Goal: Task Accomplishment & Management: Use online tool/utility

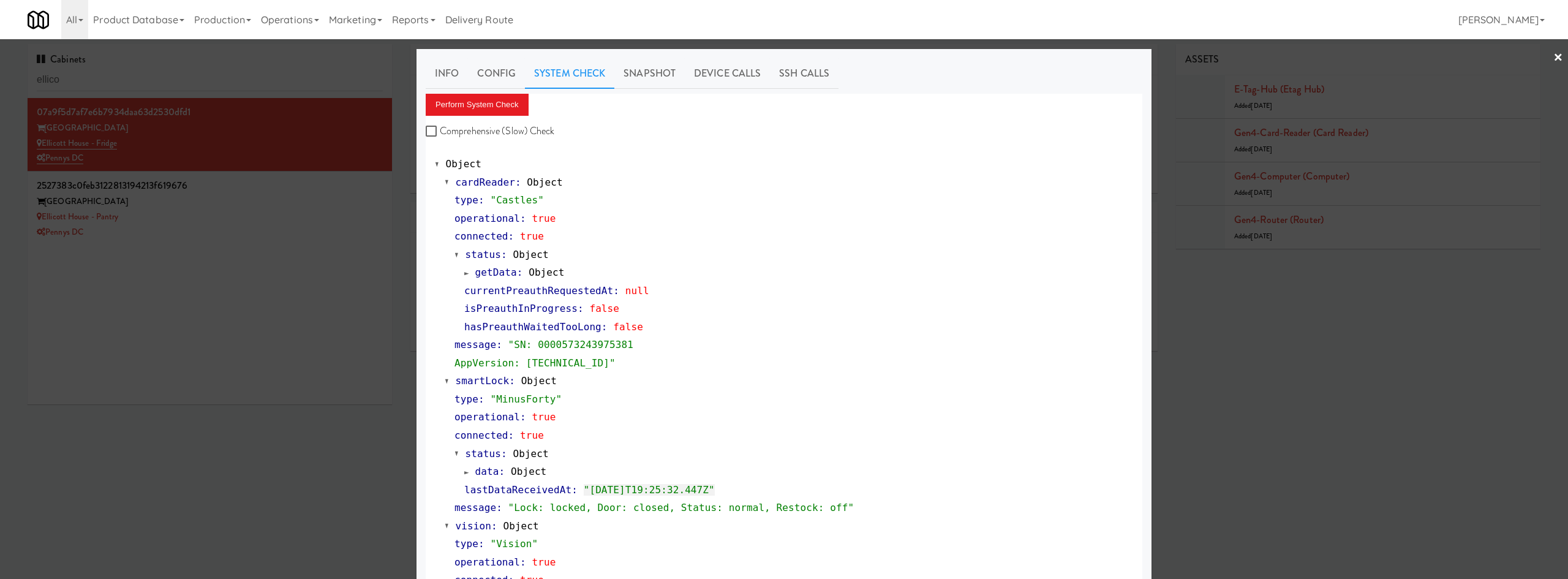
click at [107, 251] on div at bounding box center [784, 290] width 1568 height 579
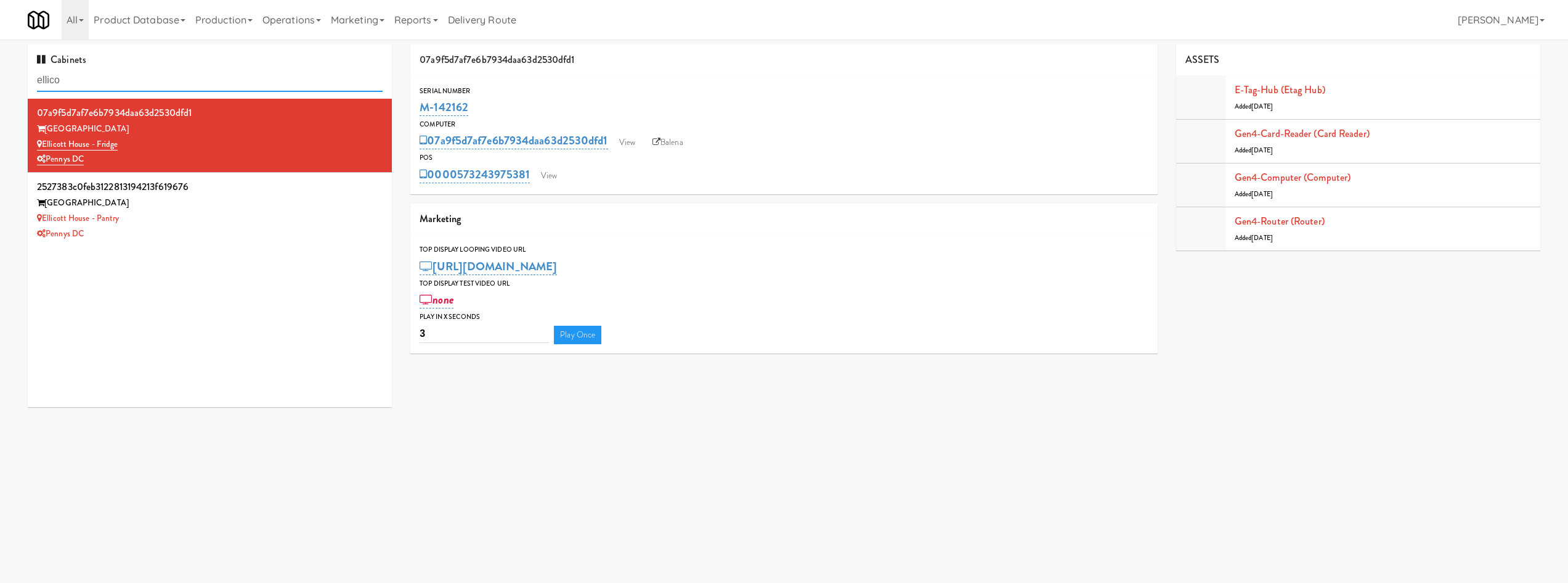
click at [178, 77] on input "ellico" at bounding box center [210, 80] width 346 height 23
click at [179, 77] on input "ellico" at bounding box center [210, 80] width 346 height 23
click at [179, 76] on input "ellico" at bounding box center [210, 80] width 346 height 23
type input "100 cap"
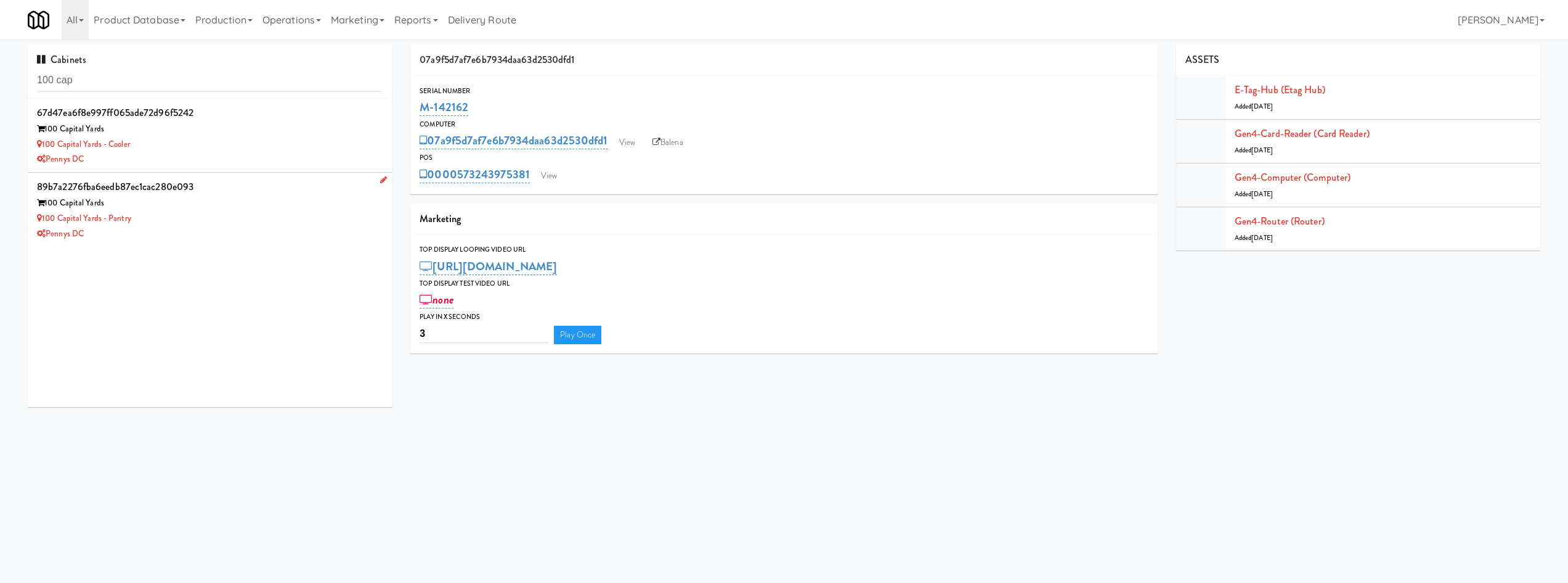
click at [301, 209] on div "100 Capital Yards" at bounding box center [210, 203] width 346 height 15
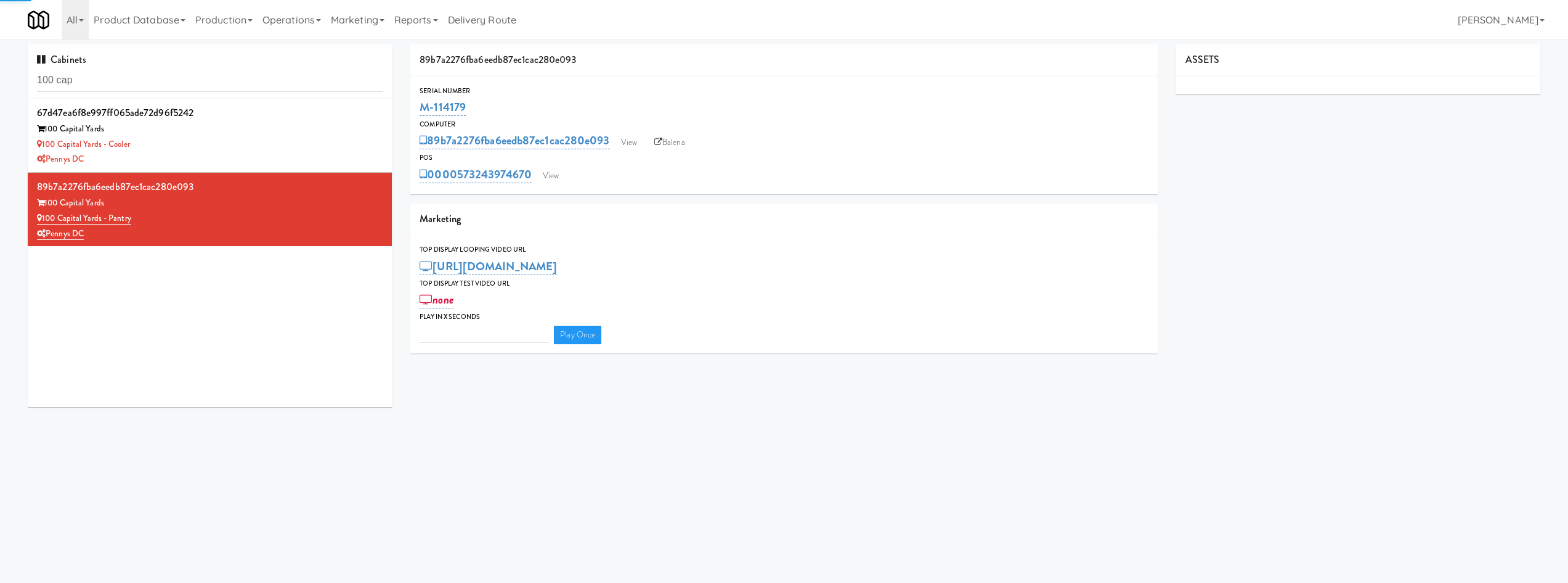
type input "3"
click at [556, 175] on link "View" at bounding box center [550, 176] width 28 height 19
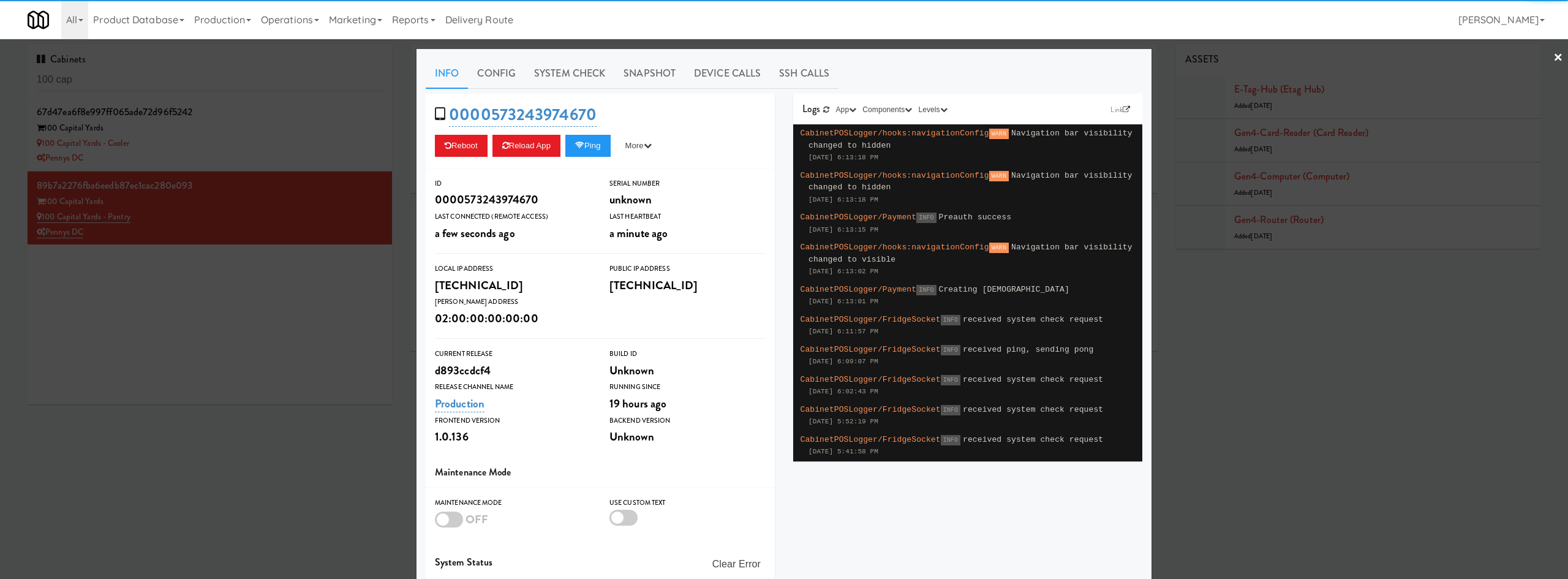
click at [589, 159] on div "0000573243974670 Reboot Reload App Ping More Ping Server Restart Server Force R…" at bounding box center [600, 131] width 349 height 75
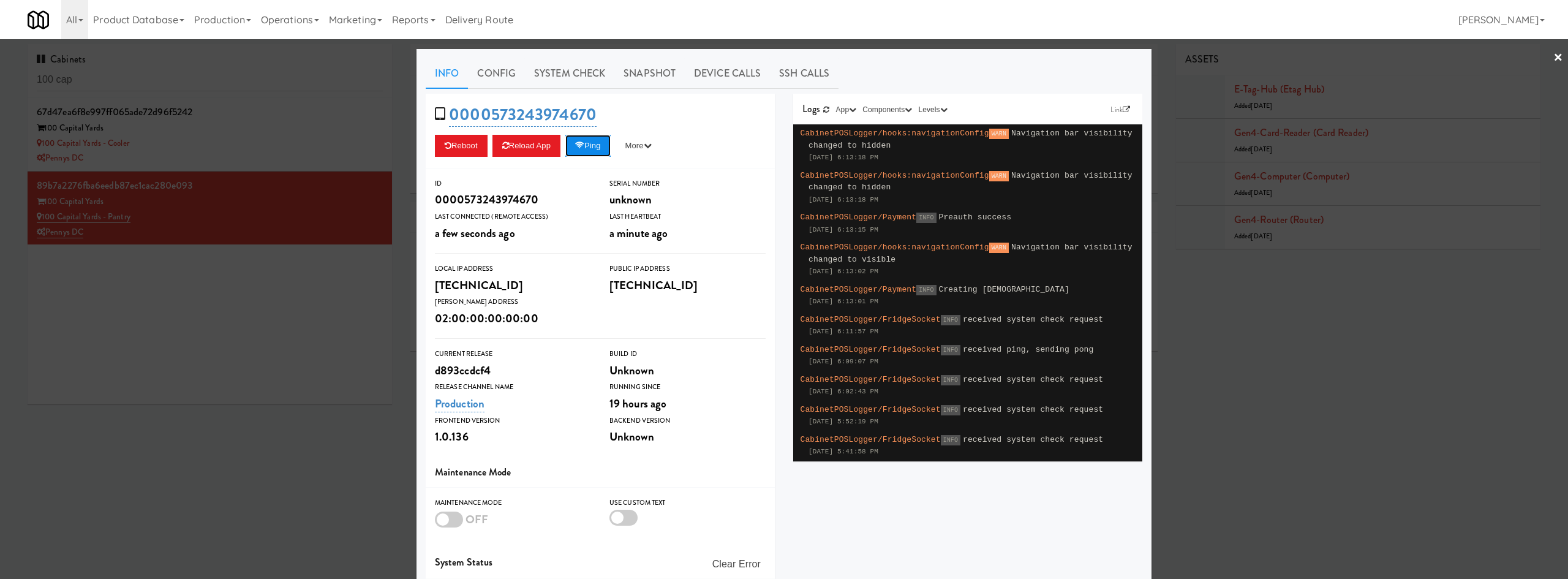
click at [591, 151] on button "Ping" at bounding box center [588, 146] width 45 height 22
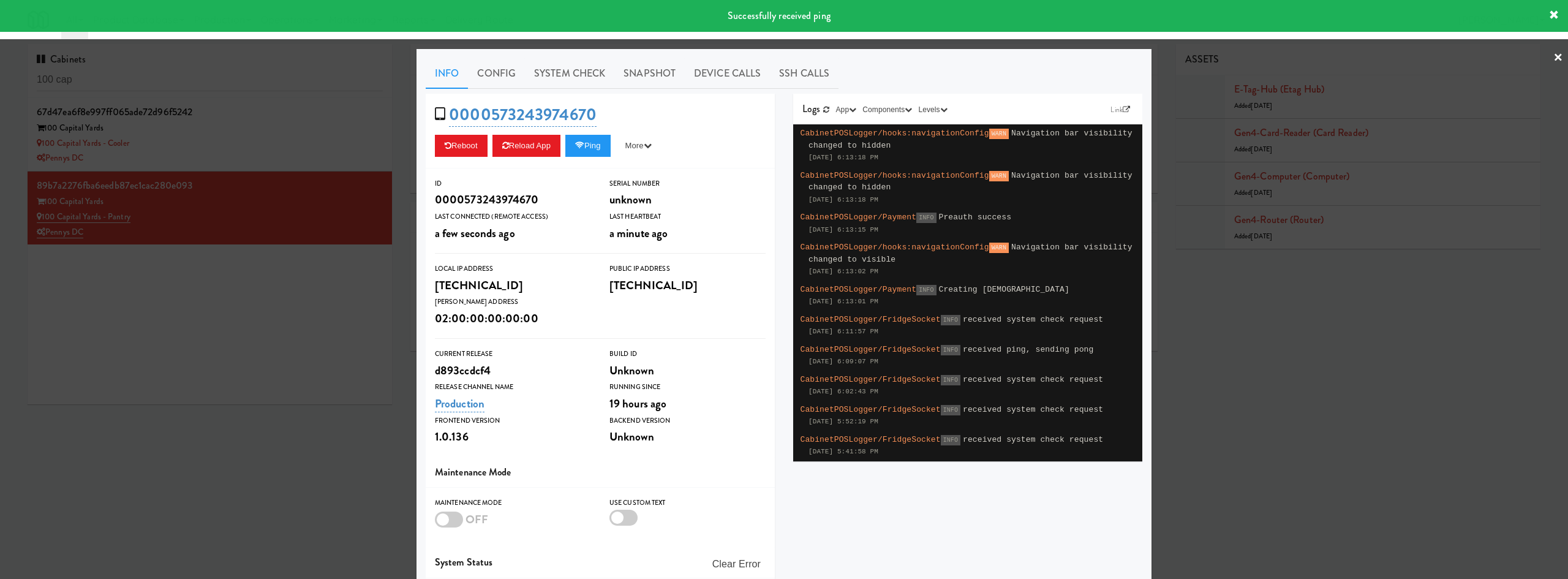
click at [281, 153] on div at bounding box center [784, 290] width 1568 height 579
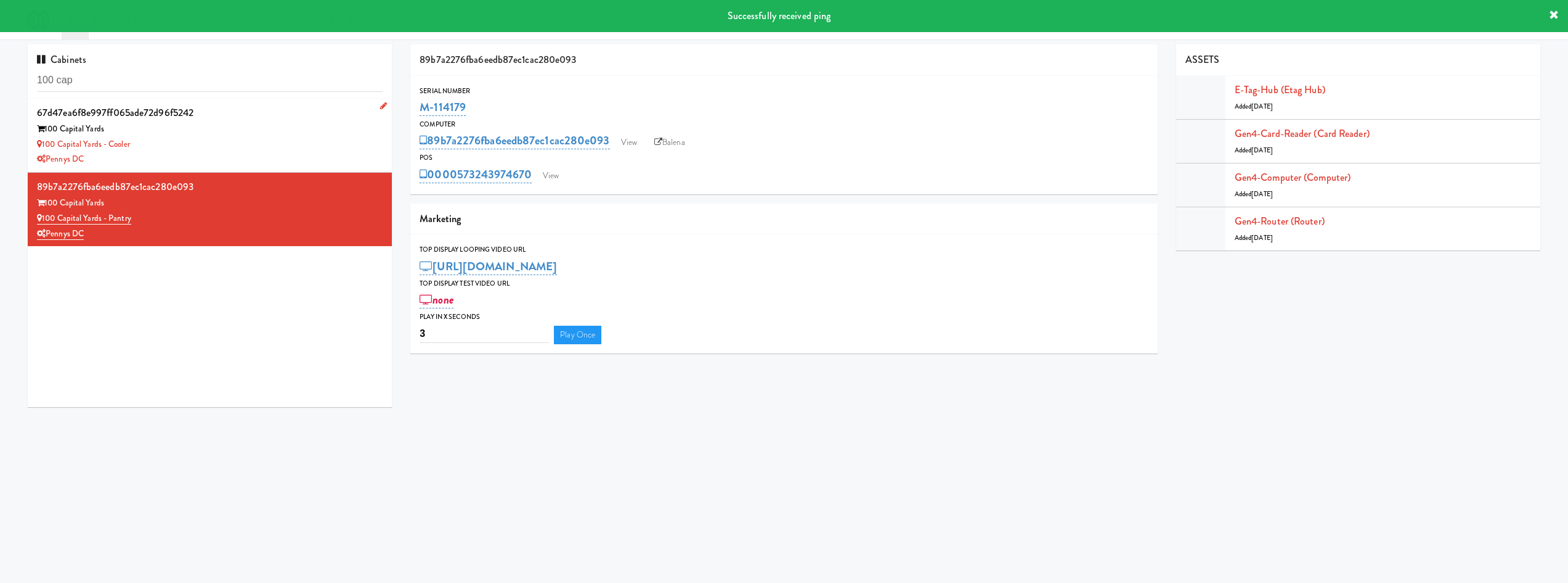
click at [282, 153] on div "Pennys DC" at bounding box center [210, 159] width 346 height 15
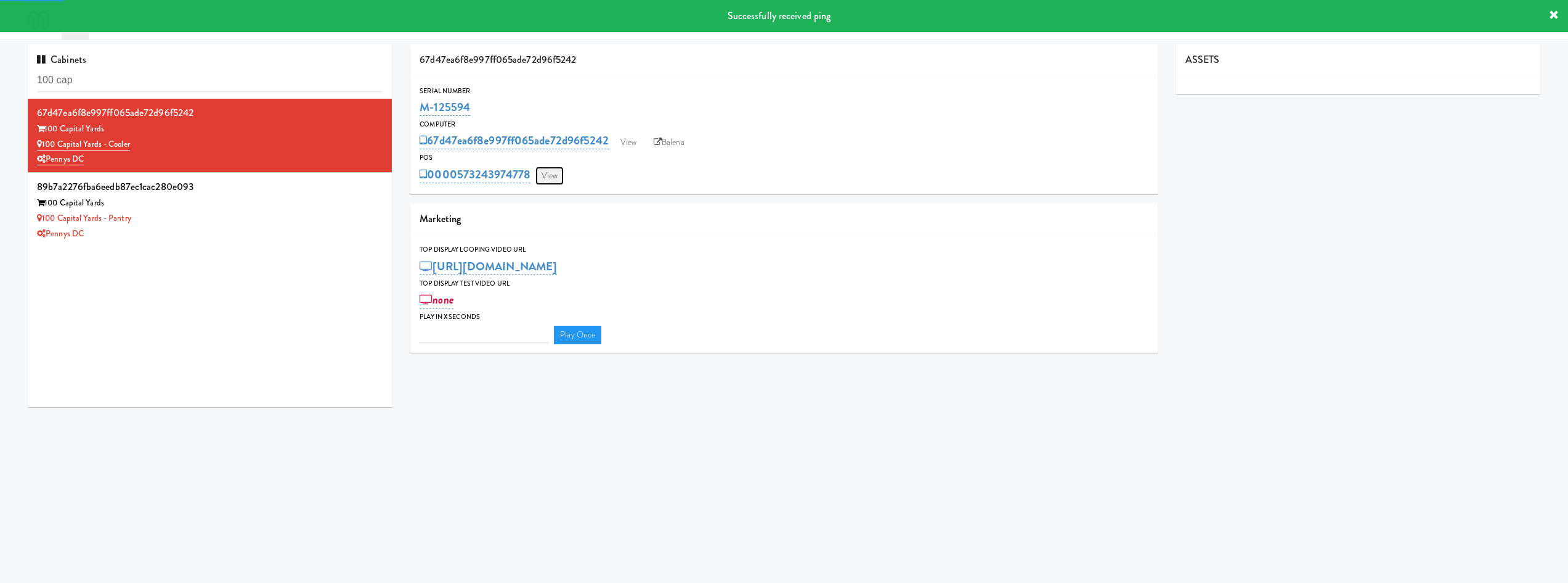
click at [561, 173] on link "View" at bounding box center [550, 176] width 28 height 19
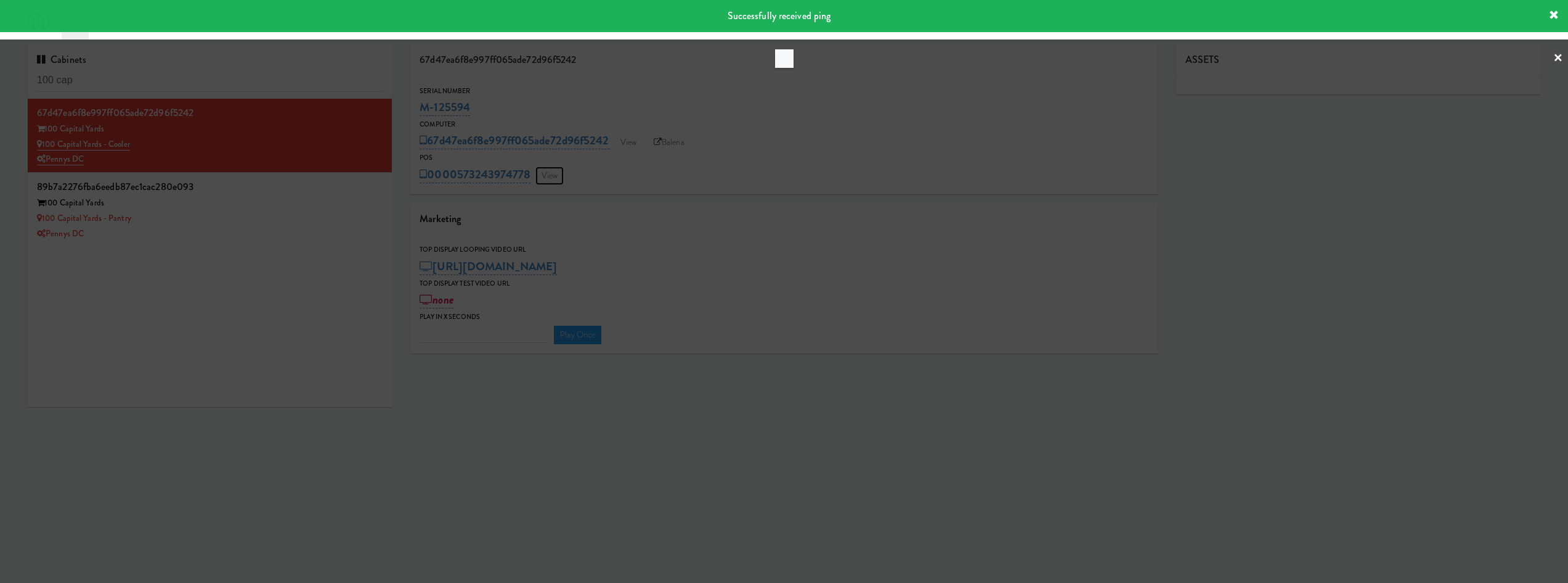
type input "3"
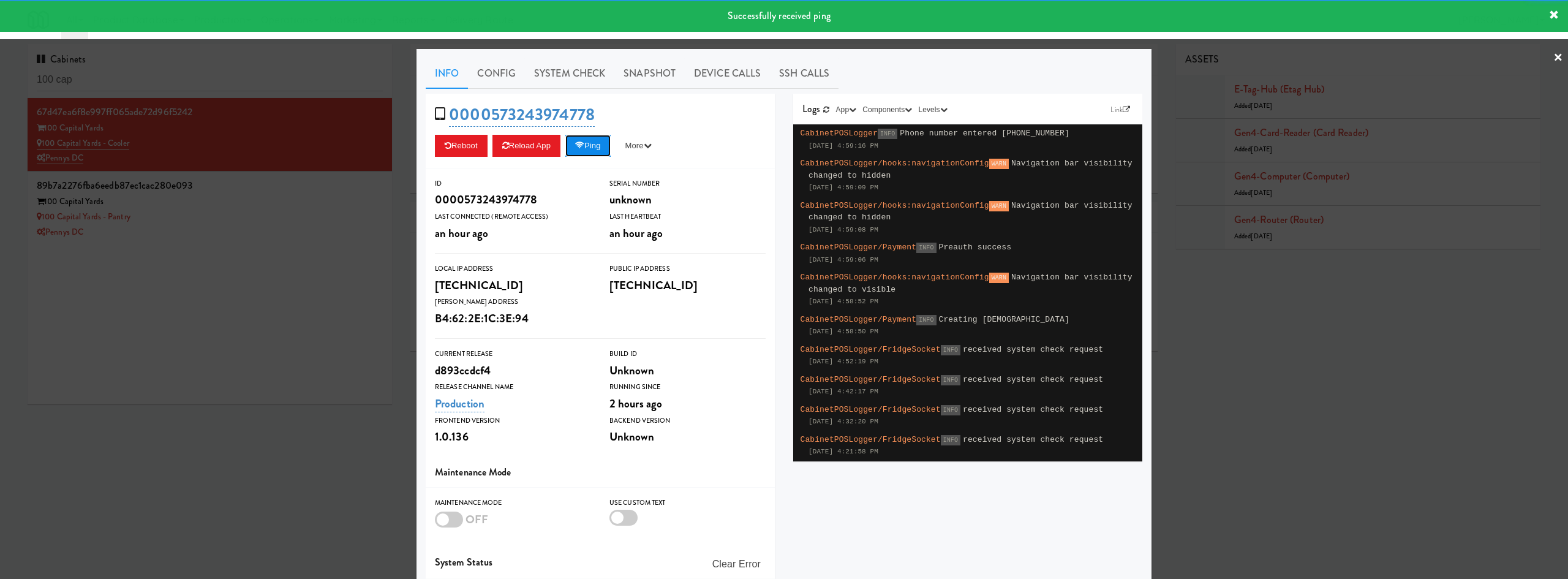
click at [582, 138] on button "Ping" at bounding box center [588, 146] width 45 height 22
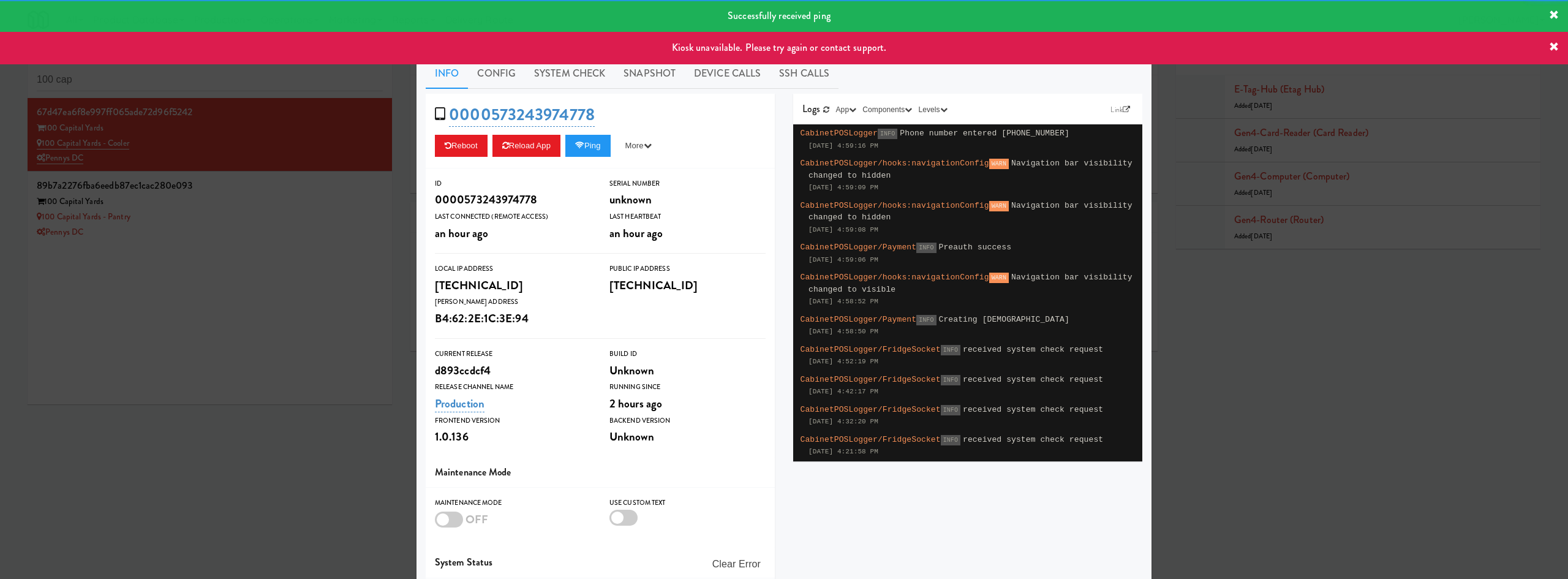
click at [342, 269] on div at bounding box center [784, 290] width 1568 height 579
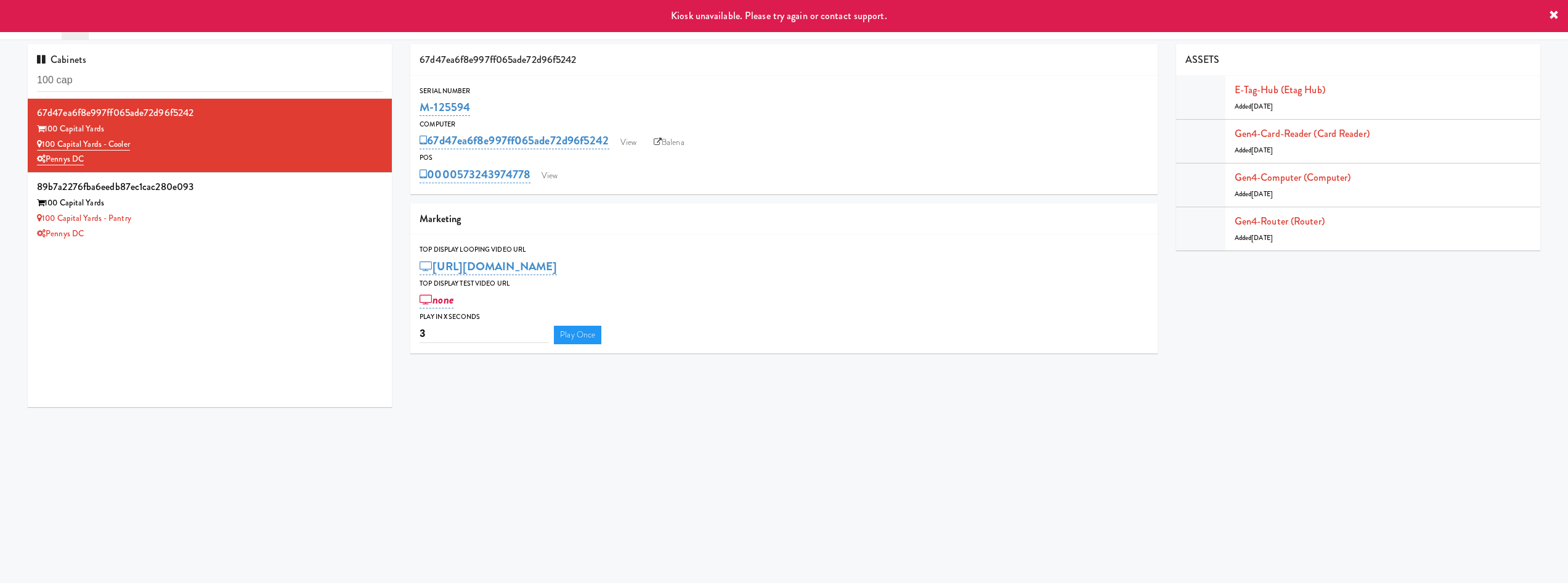
drag, startPoint x: 470, startPoint y: 173, endPoint x: 532, endPoint y: 177, distance: 62.1
click at [532, 177] on div "0000573243974778 View" at bounding box center [784, 174] width 729 height 21
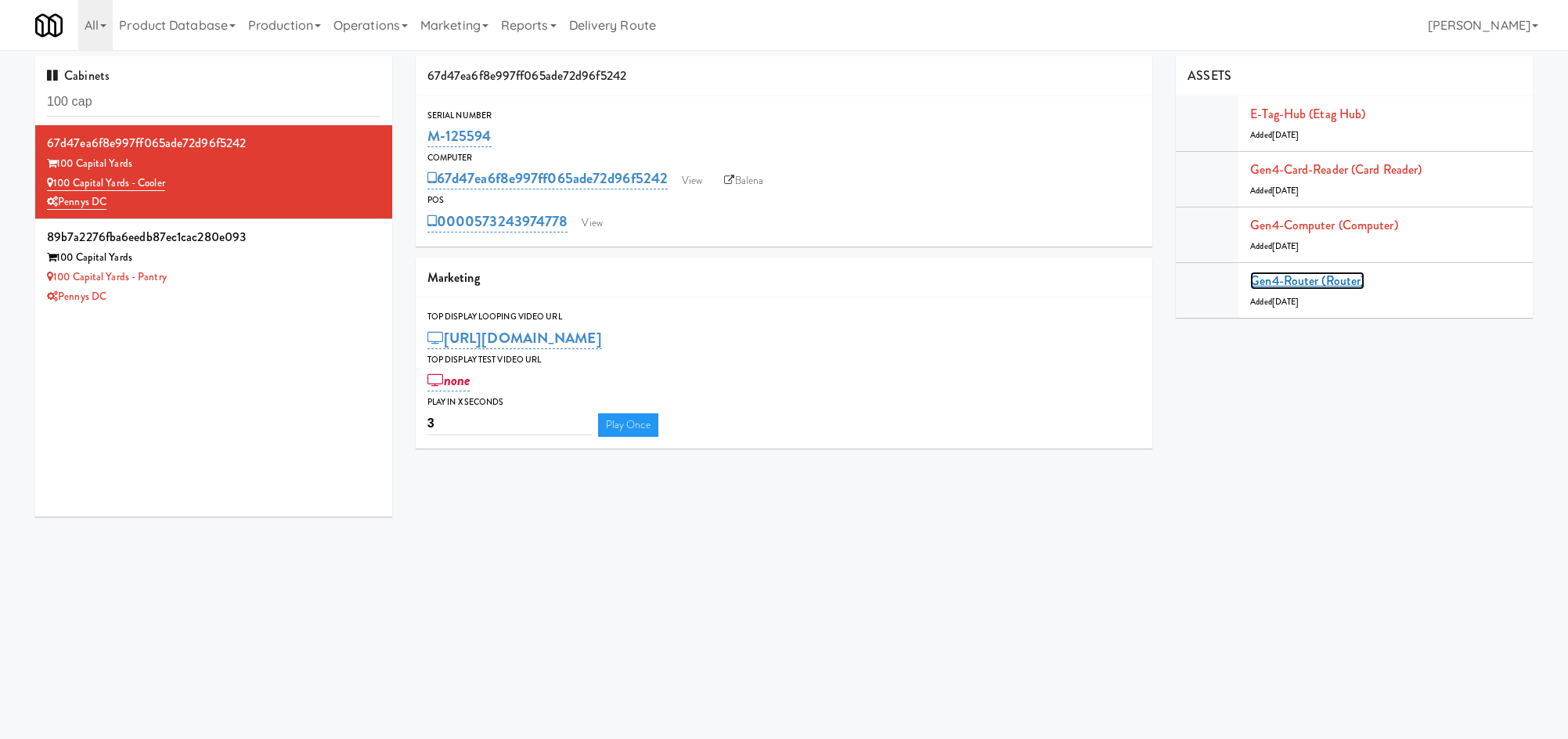
click at [1334, 280] on link "Gen4-router (Router)" at bounding box center [1307, 281] width 115 height 18
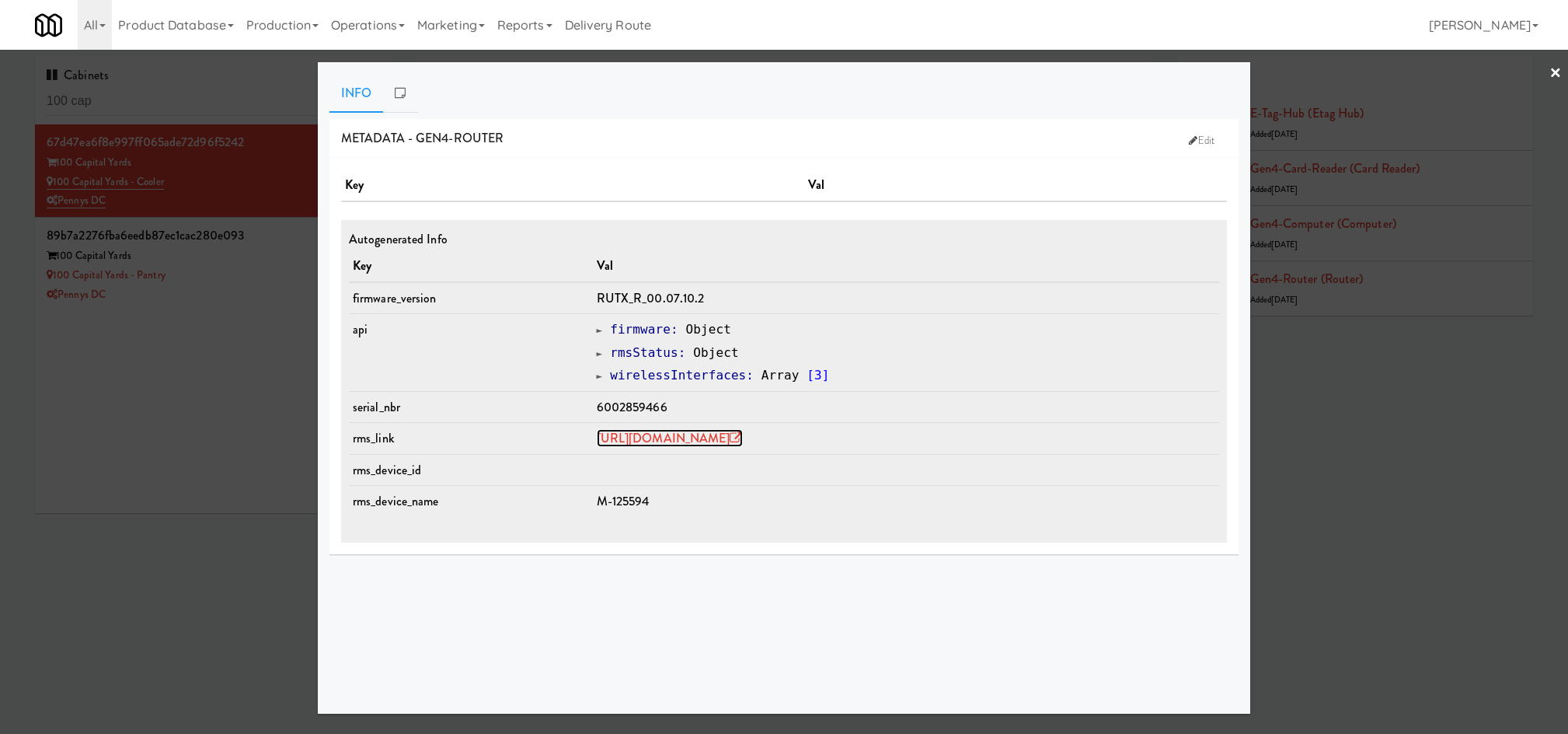
click at [596, 446] on link "[URL][DOMAIN_NAME]" at bounding box center [669, 438] width 146 height 18
click at [66, 288] on div at bounding box center [784, 367] width 1568 height 734
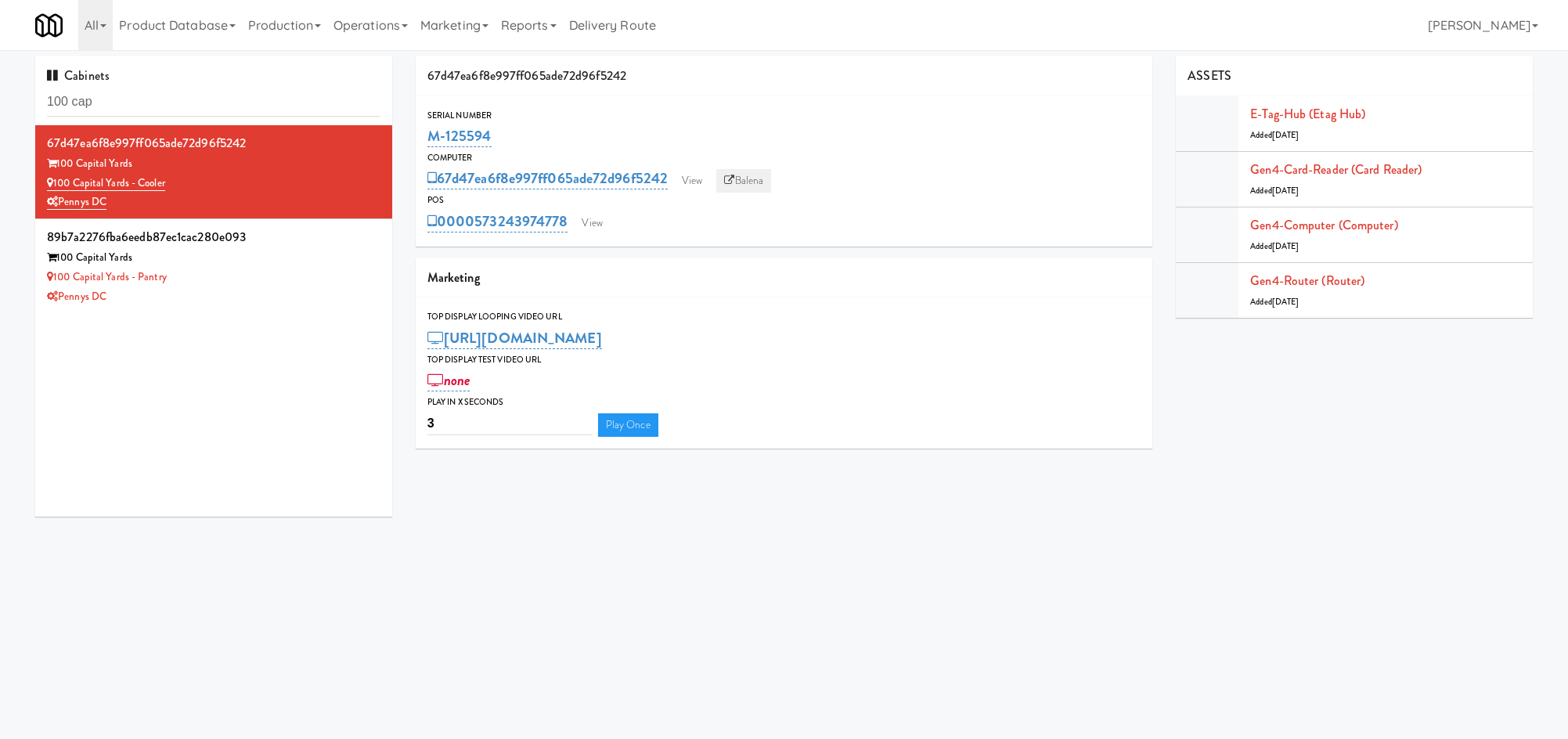
click at [721, 178] on link "Balena" at bounding box center [744, 180] width 55 height 24
click at [693, 176] on link "View" at bounding box center [691, 180] width 36 height 24
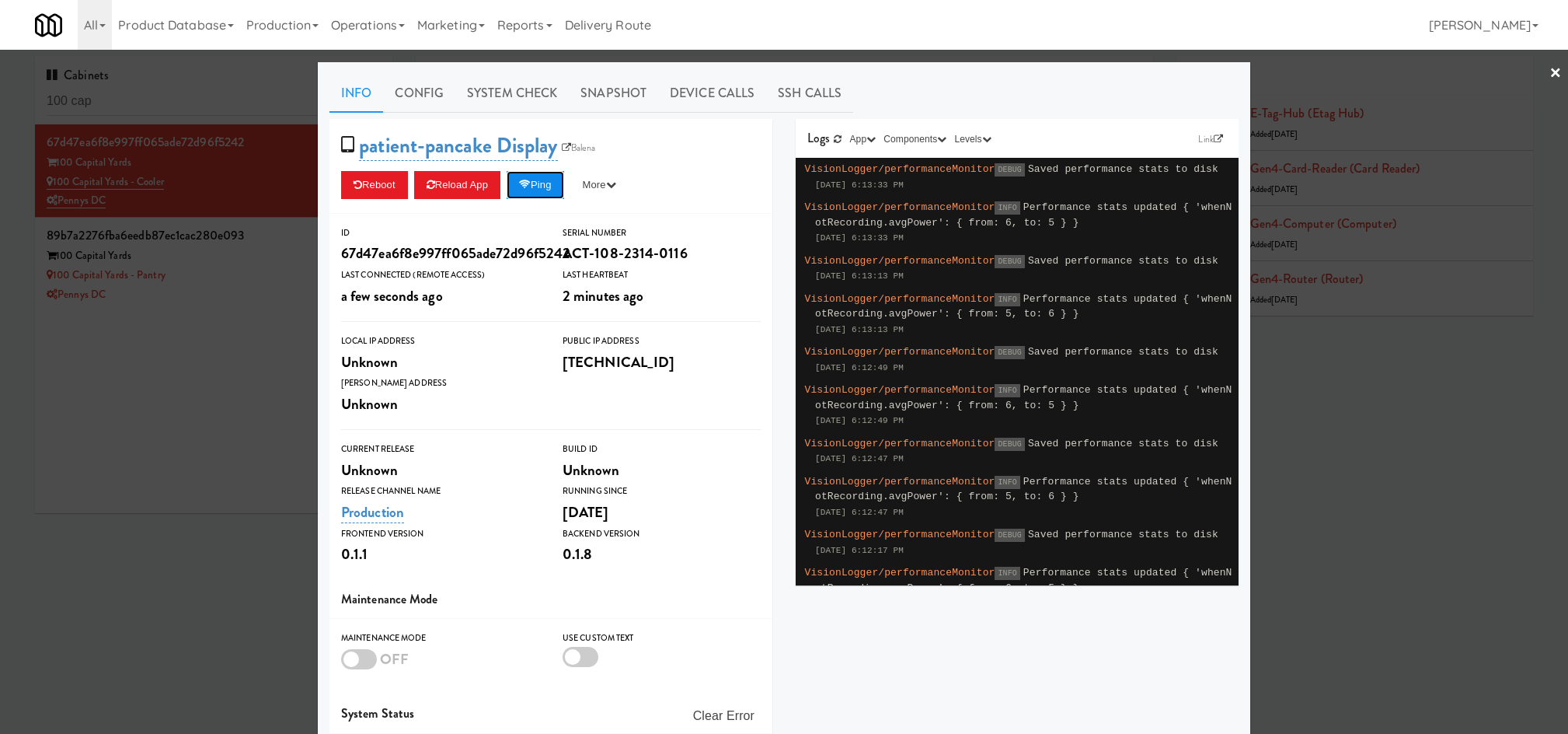
click at [544, 198] on button "Ping" at bounding box center [535, 185] width 57 height 28
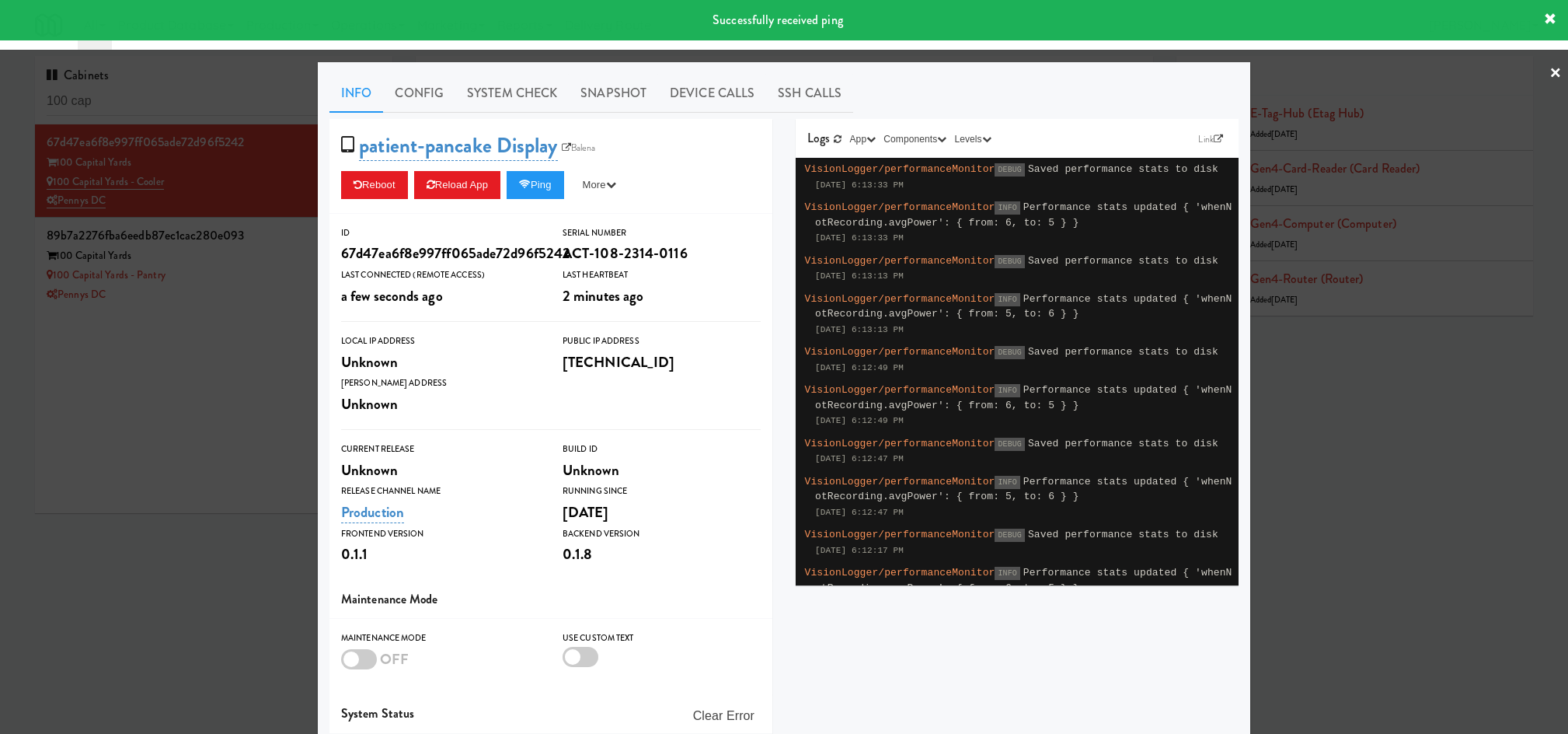
drag, startPoint x: 211, startPoint y: 430, endPoint x: 433, endPoint y: 299, distance: 257.8
click at [215, 423] on div at bounding box center [784, 367] width 1568 height 734
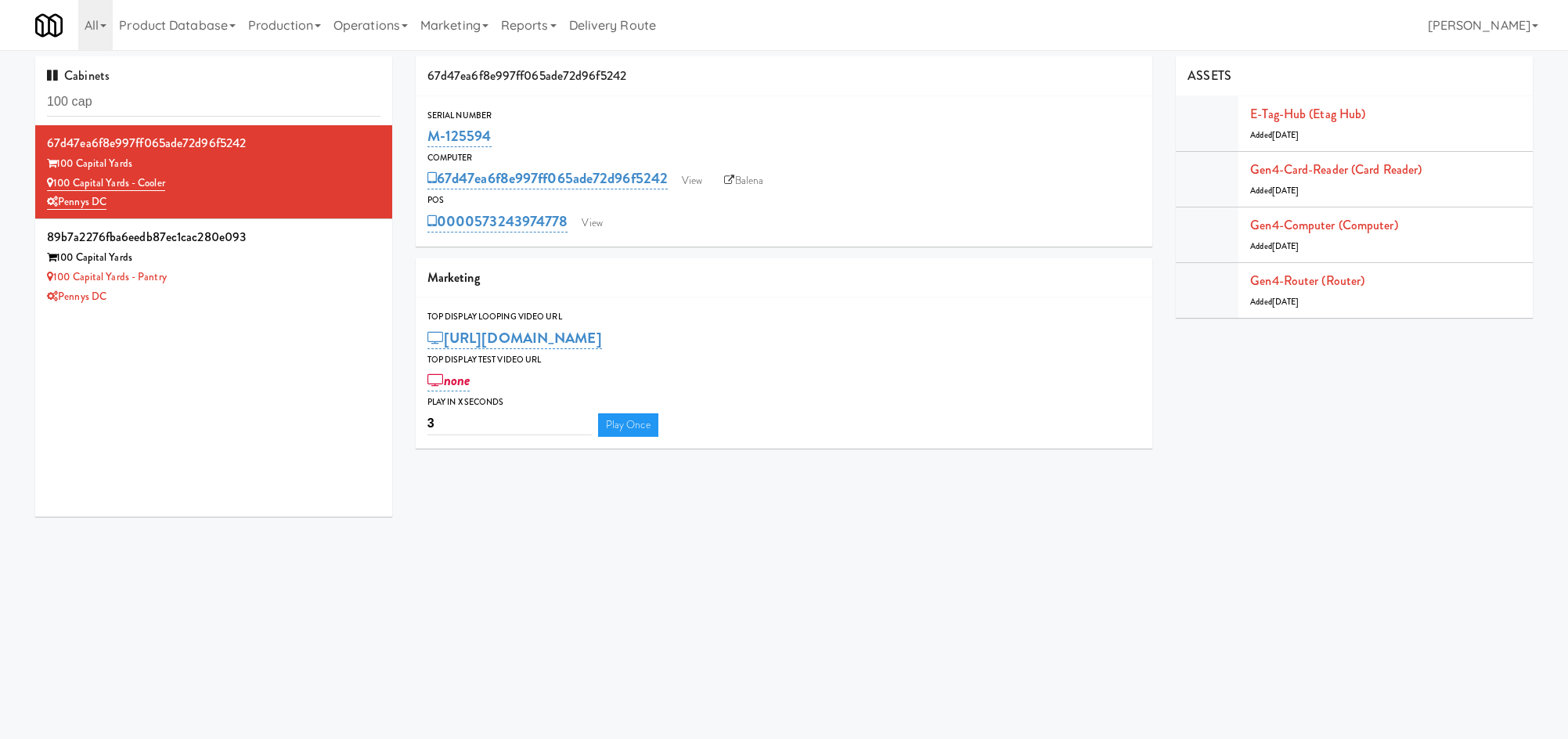
drag, startPoint x: 515, startPoint y: 122, endPoint x: 502, endPoint y: 146, distance: 27.3
click at [502, 146] on div "Serial Number M-125594" at bounding box center [784, 129] width 738 height 42
copy div "M-125594"
click at [257, 304] on div "Pennys DC" at bounding box center [214, 296] width 333 height 19
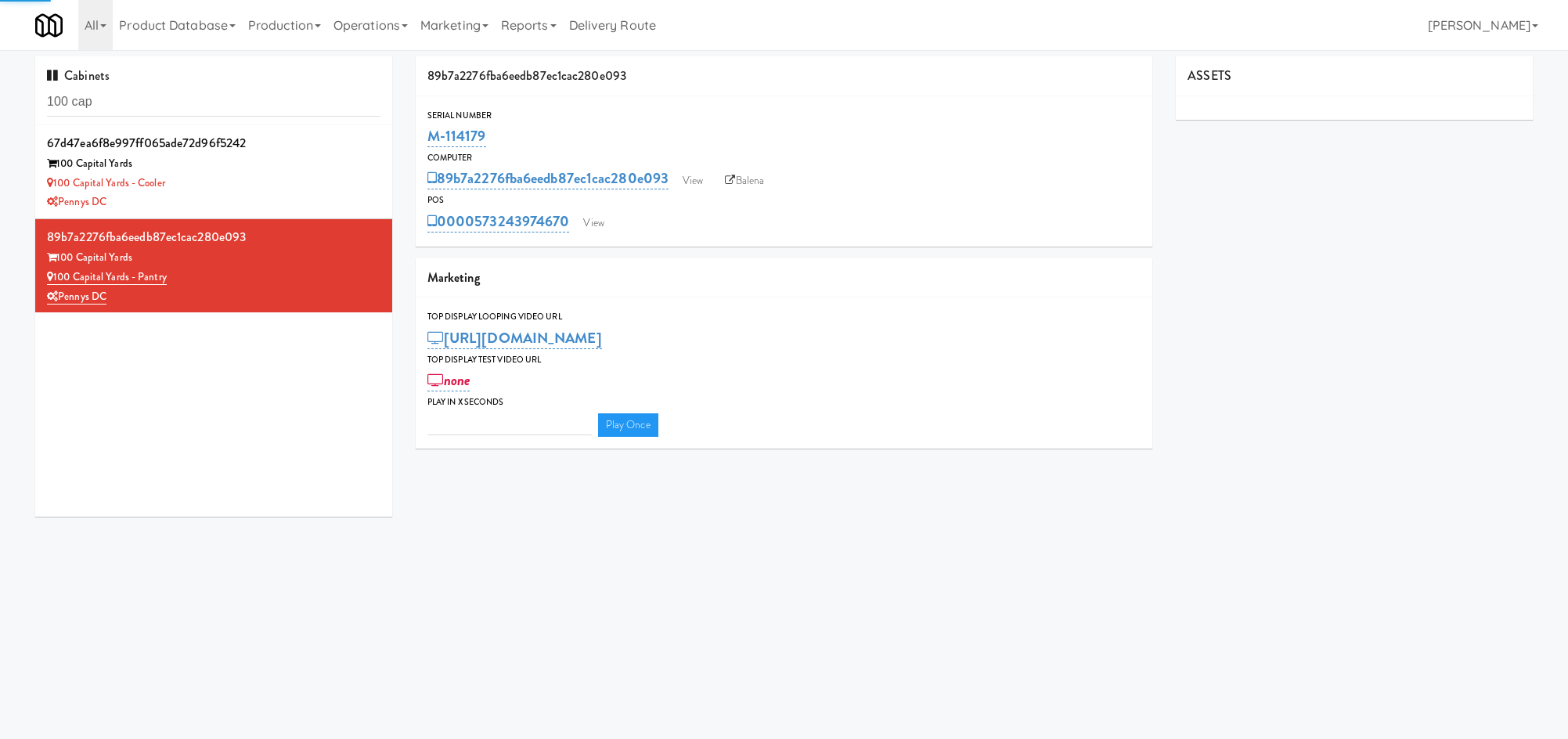
type input "3"
drag, startPoint x: 510, startPoint y: 125, endPoint x: 310, endPoint y: 192, distance: 210.9
click at [389, 150] on div "Cabinets 100 cap 67d47ea6f8e997ff065ade72d96f5242 100 Capital Yards 100 Capital…" at bounding box center [784, 292] width 1522 height 472
click at [264, 216] on li "67d47ea6f8e997ff065ade72d96f5242 100 Capital Yards 100 Capital Yards - Cooler P…" at bounding box center [214, 171] width 357 height 94
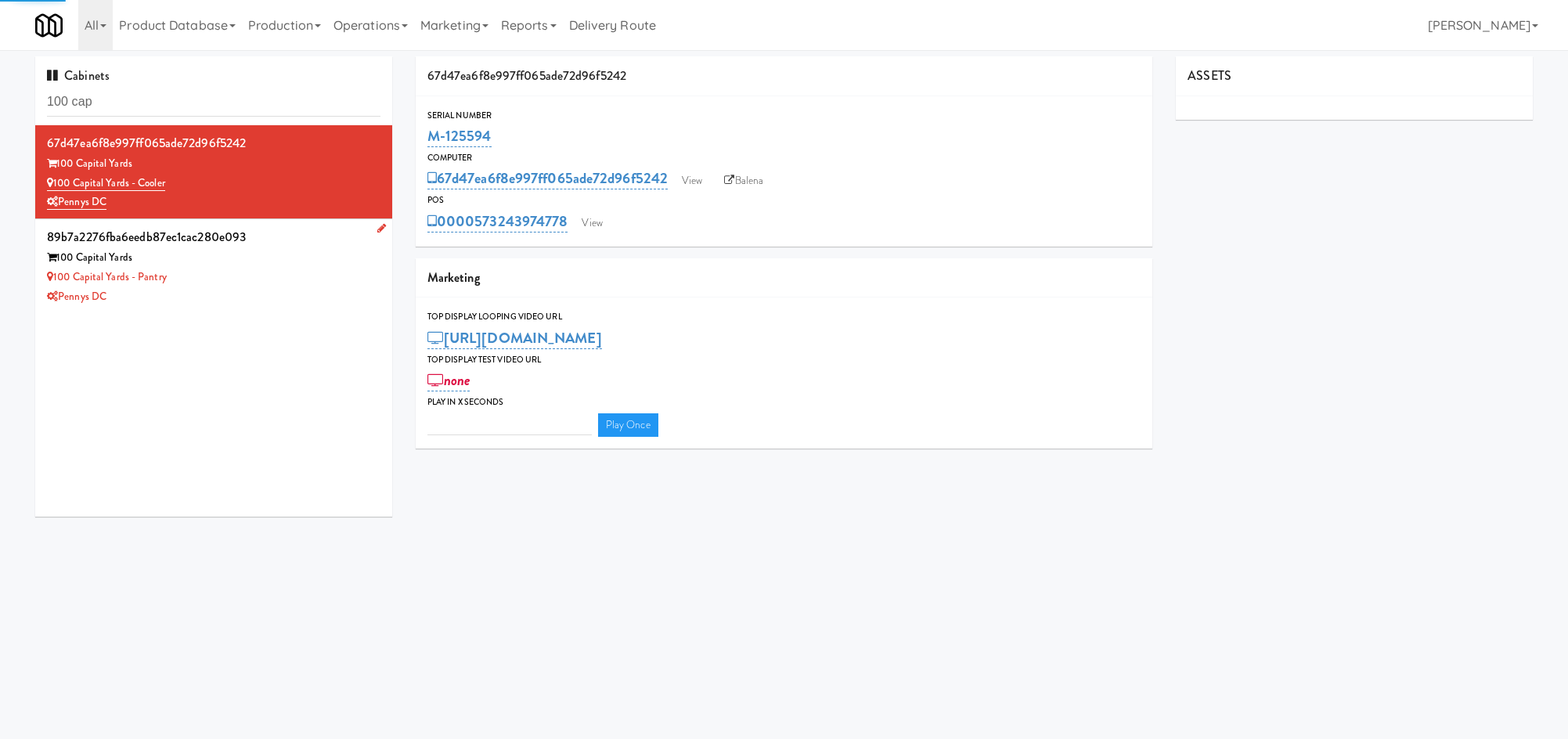
click at [289, 275] on div "100 Capital Yards - Pantry" at bounding box center [214, 277] width 333 height 19
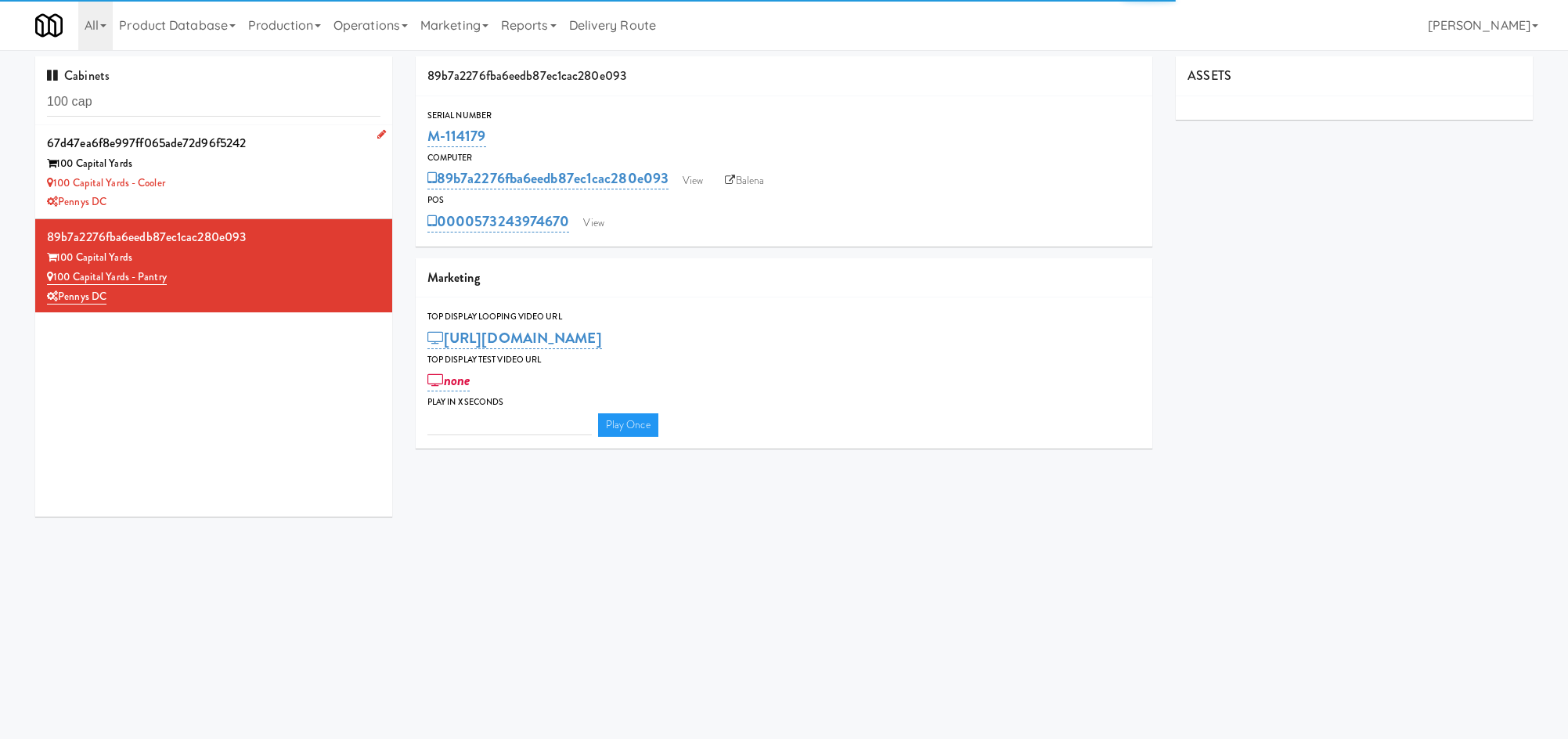
type input "3"
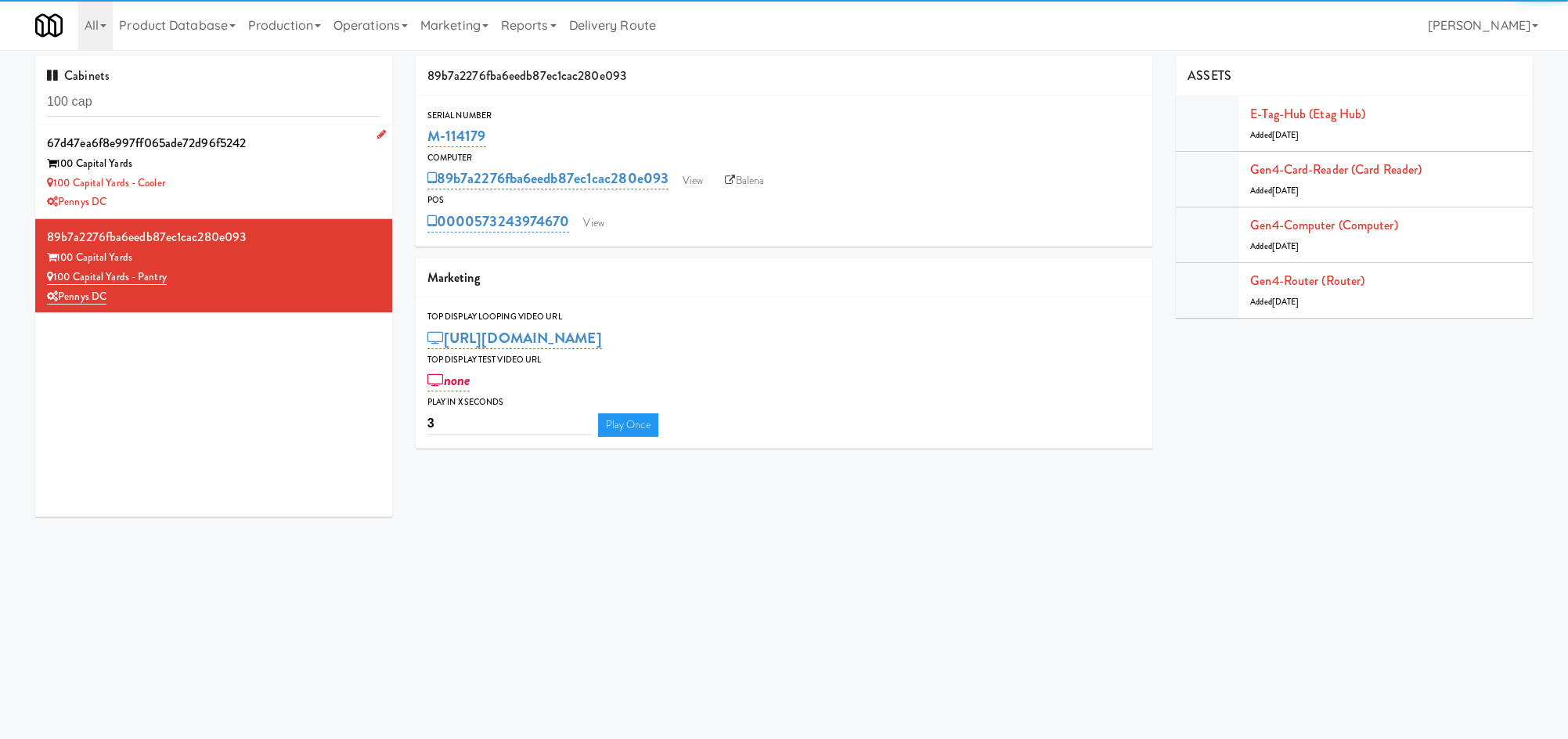
click at [262, 179] on div "100 Capital Yards - Cooler" at bounding box center [214, 184] width 333 height 19
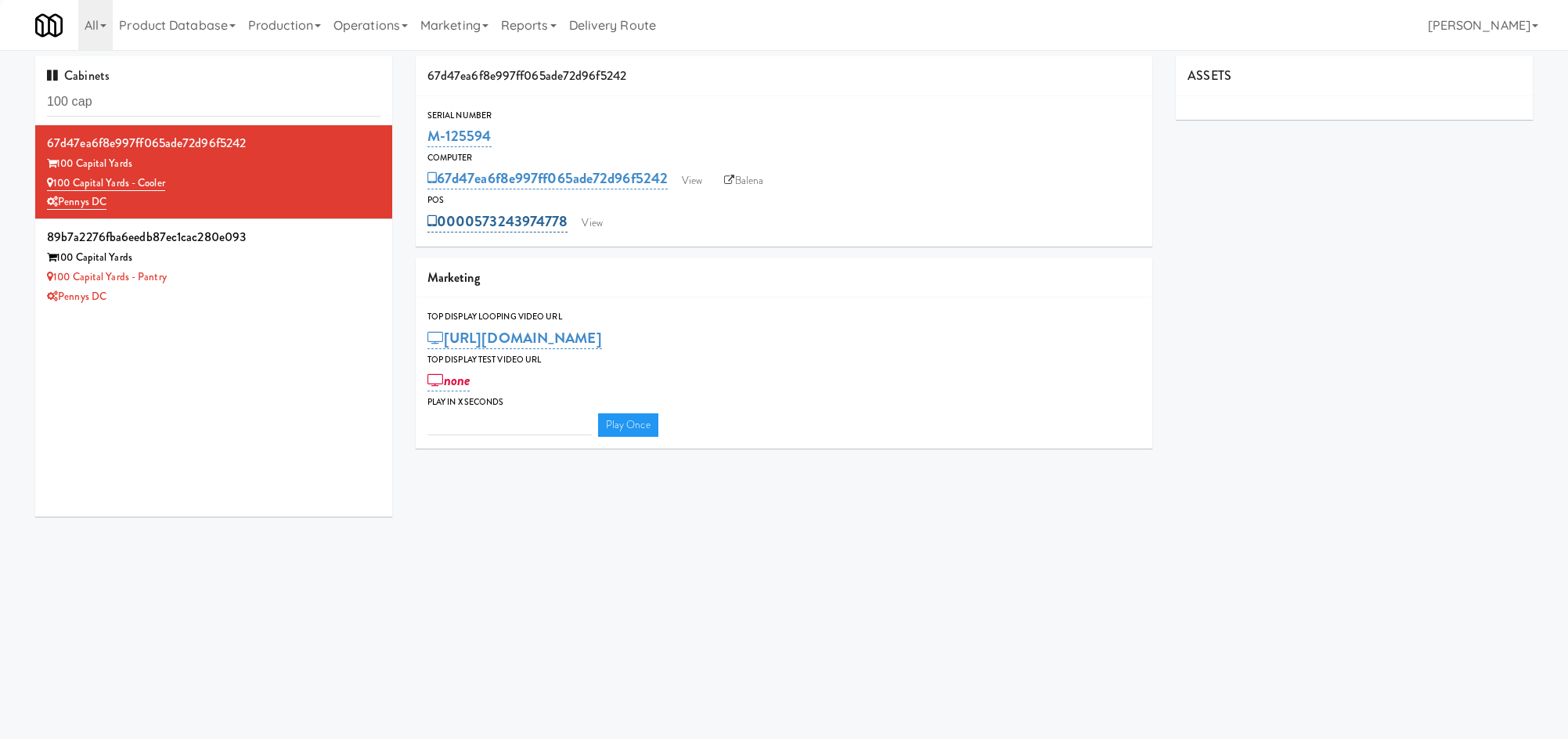
type input "3"
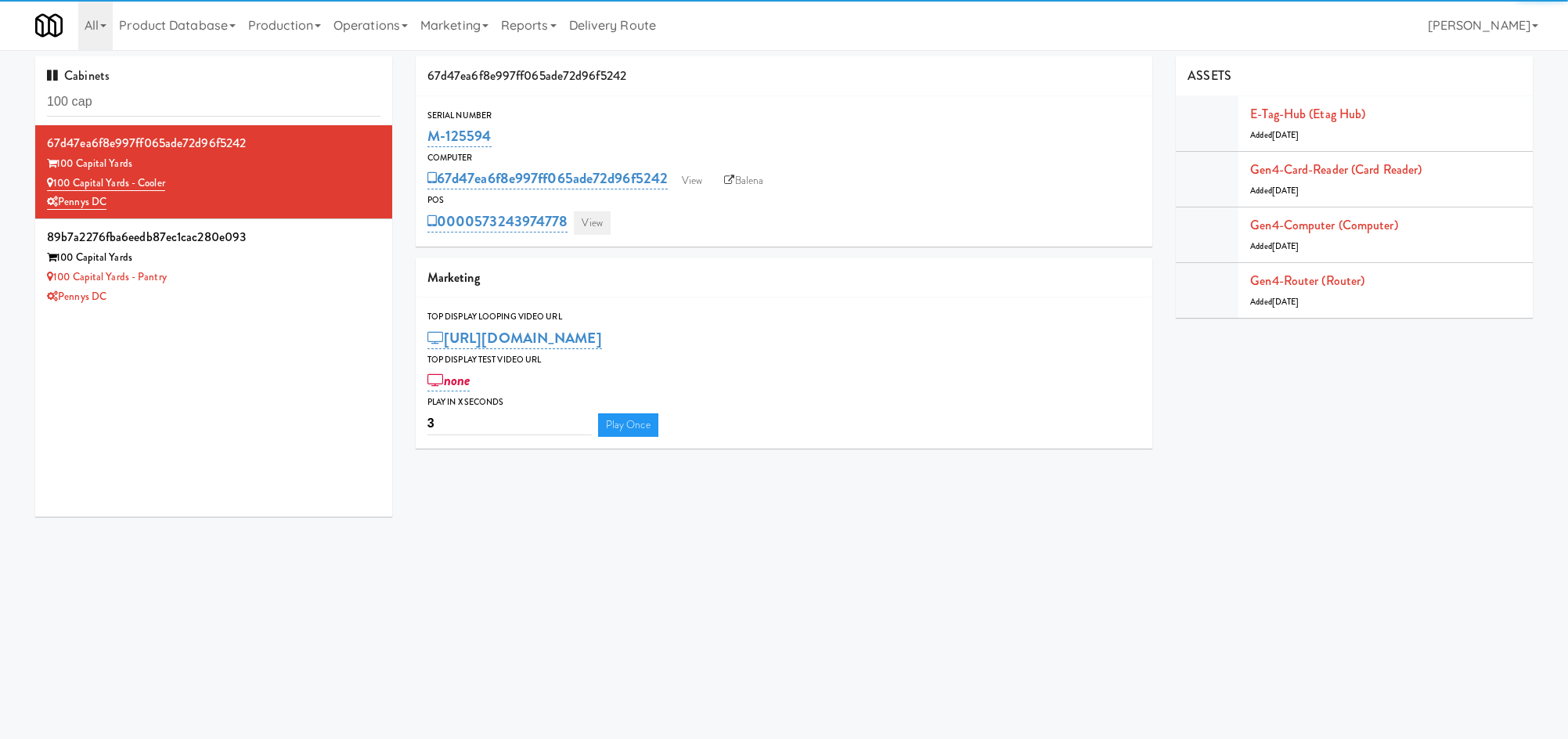
click at [614, 222] on div "0000573243974778 View" at bounding box center [785, 221] width 714 height 26
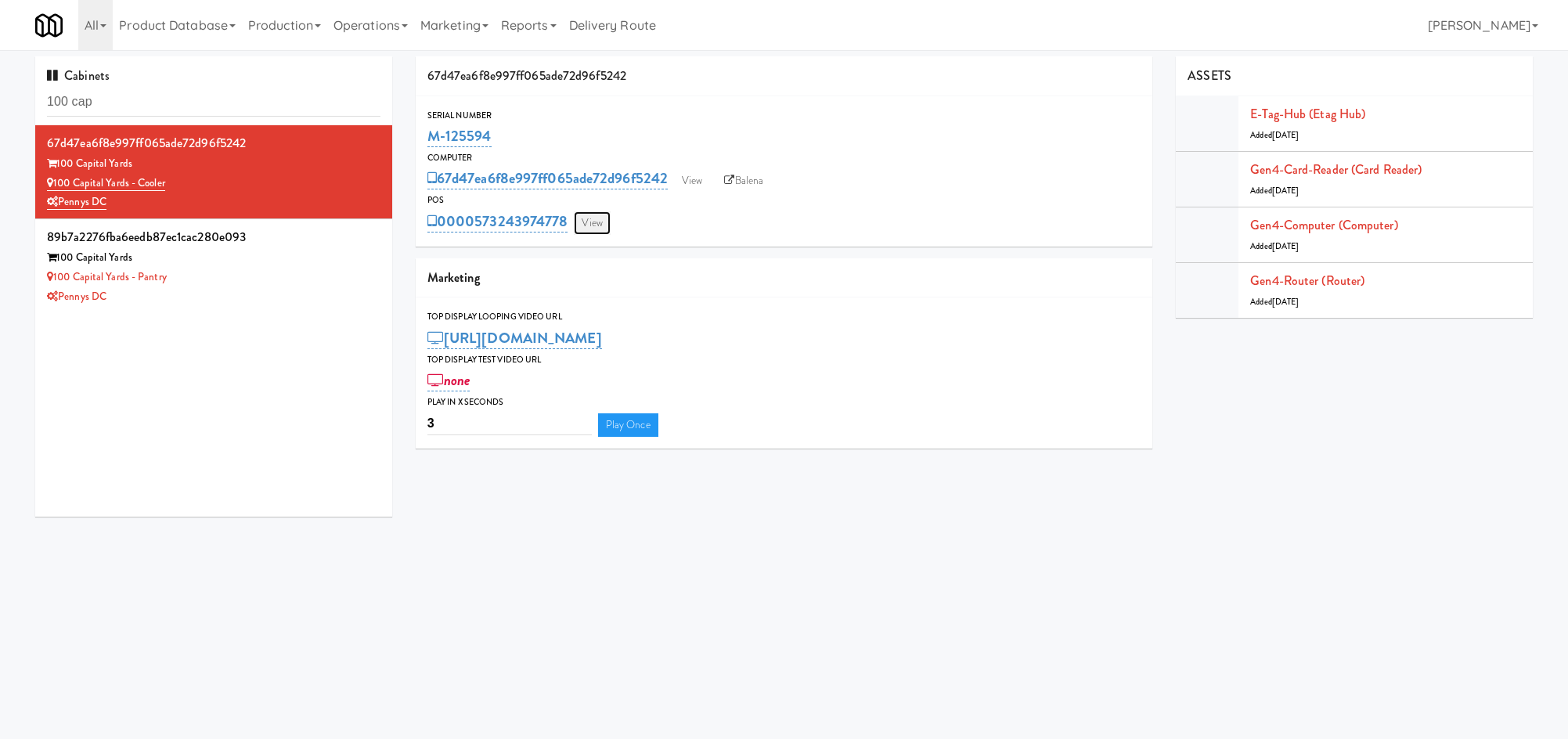
click at [597, 227] on link "View" at bounding box center [592, 223] width 36 height 24
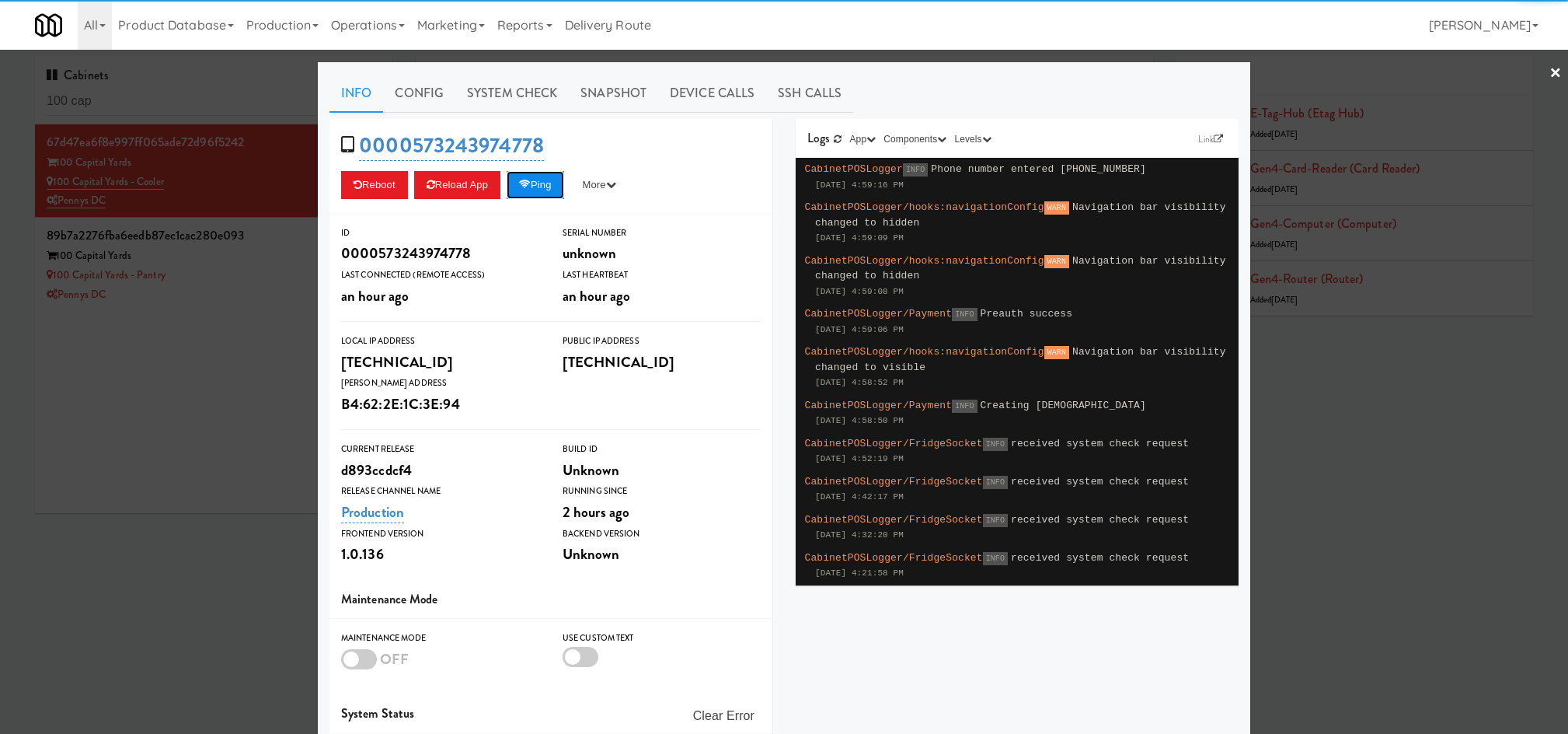
click at [539, 191] on button "Ping" at bounding box center [535, 185] width 57 height 28
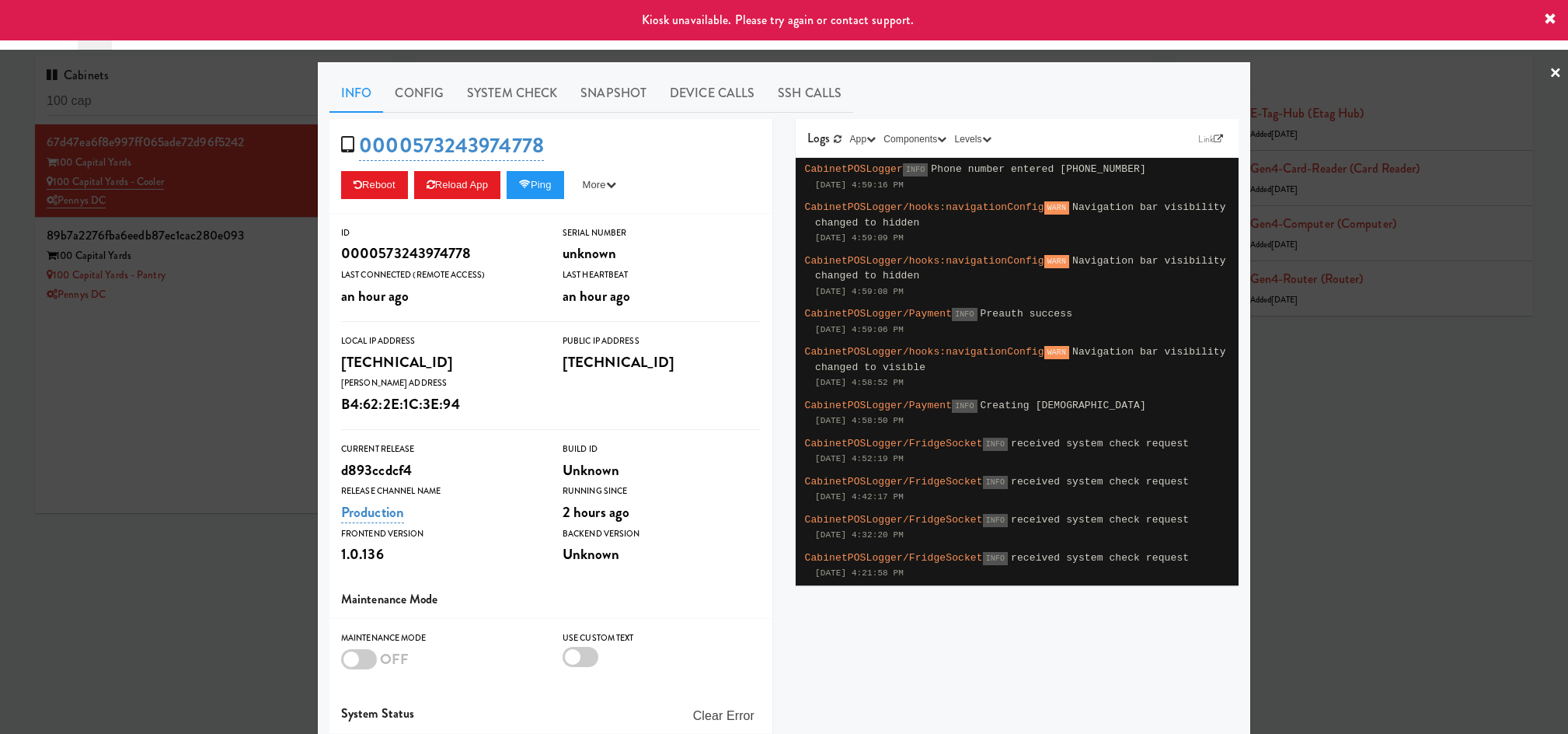
click at [263, 309] on div at bounding box center [784, 367] width 1568 height 734
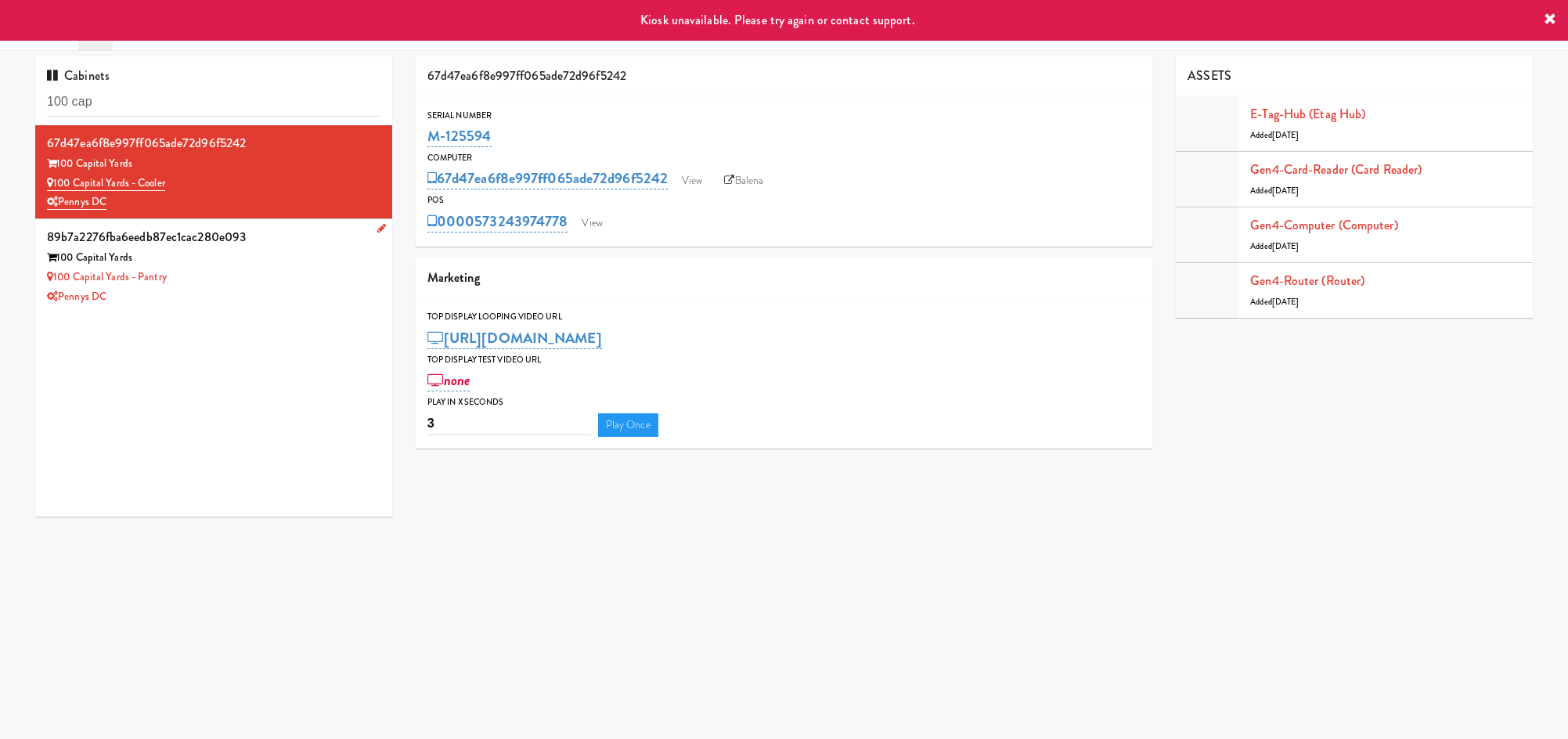
click at [251, 299] on div "Pennys DC" at bounding box center [214, 296] width 333 height 19
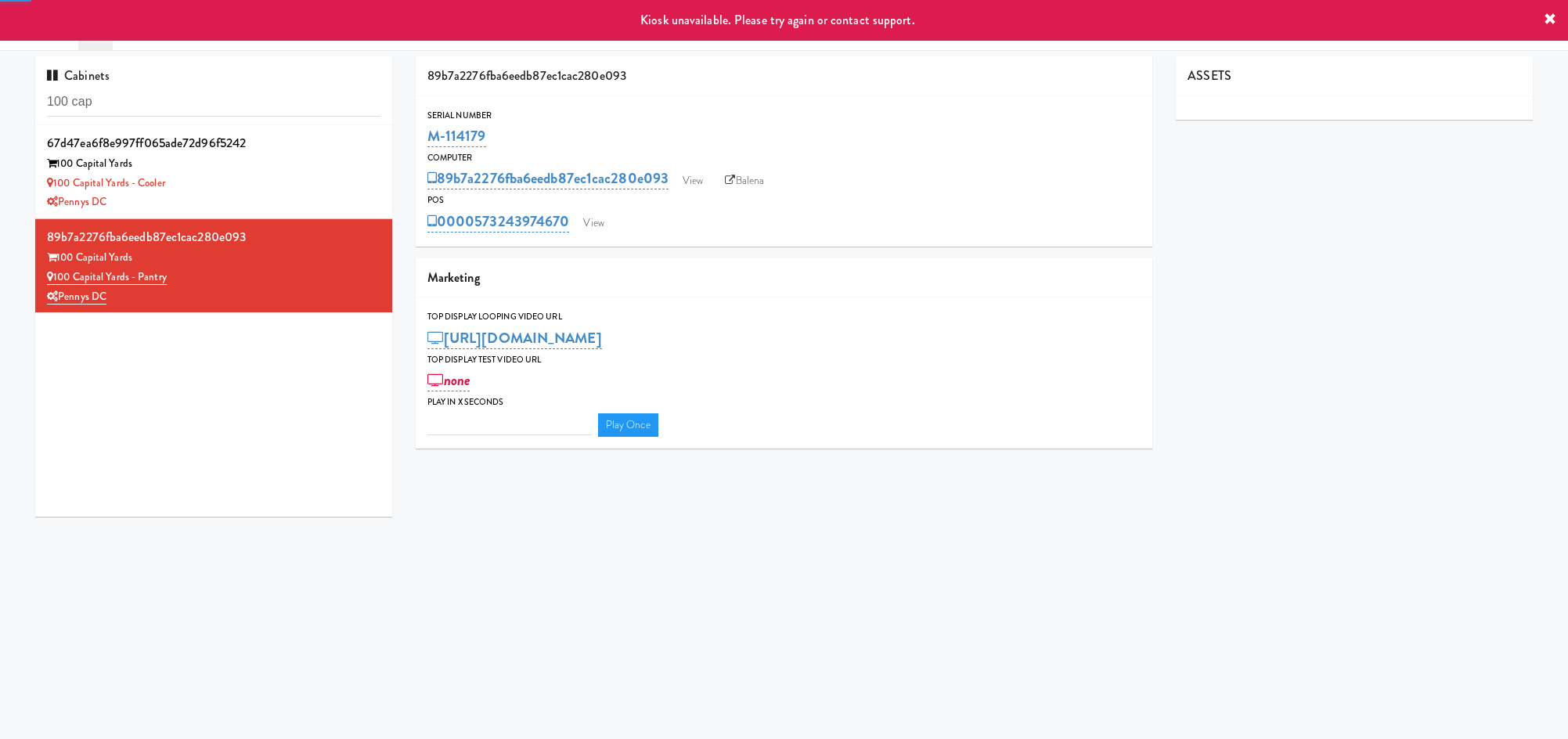
type input "3"
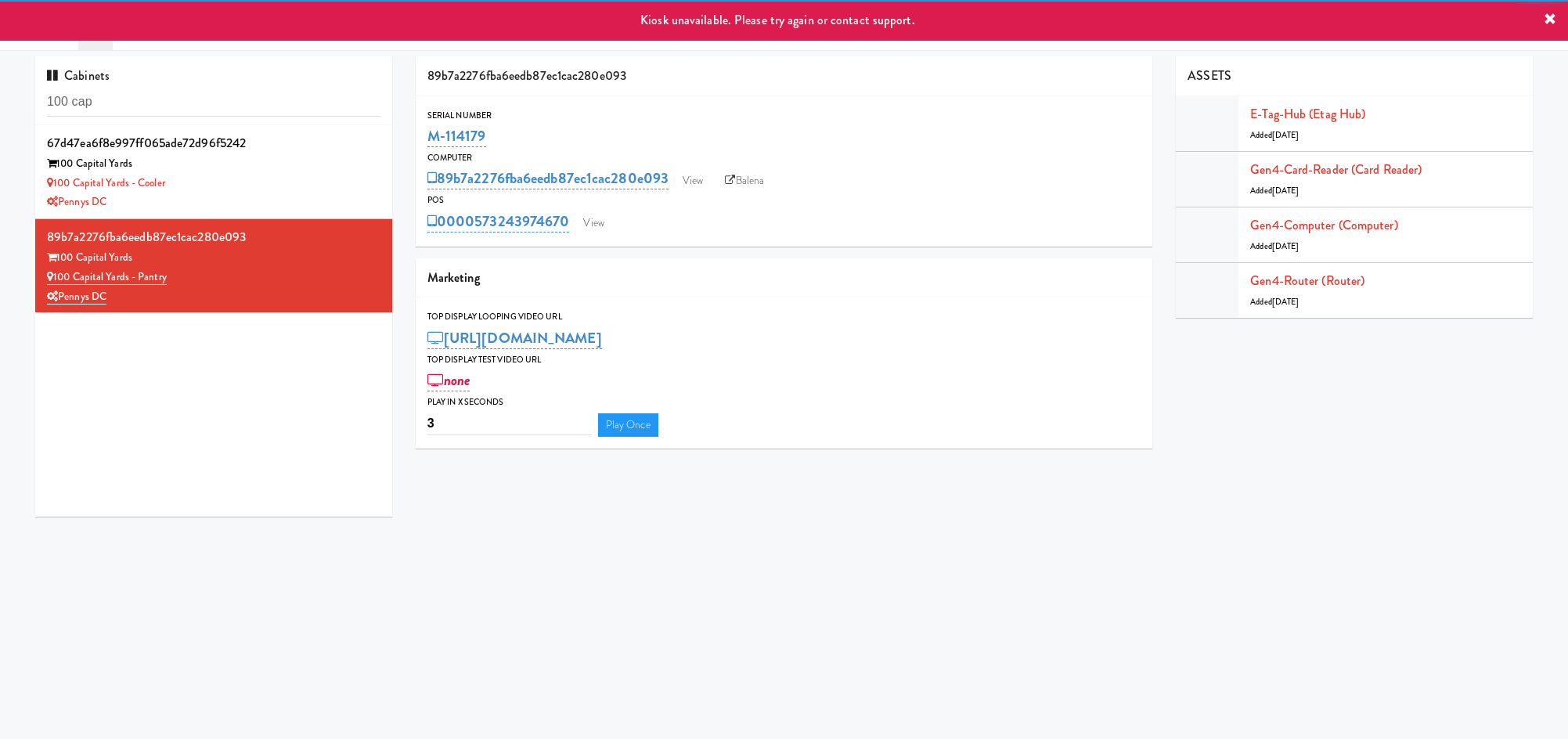
click at [648, 219] on div "0000573243974670 View" at bounding box center [785, 221] width 714 height 26
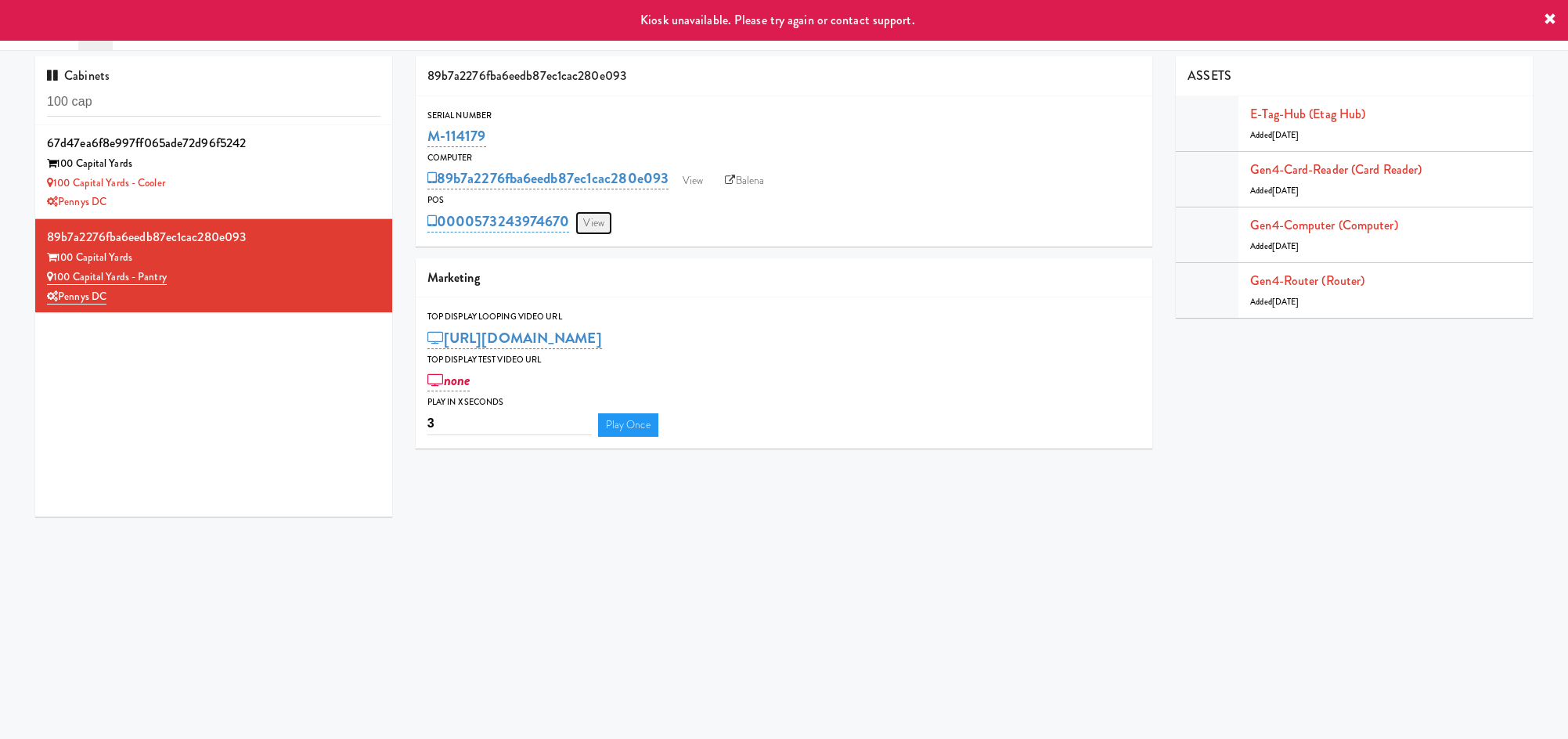
click at [599, 226] on link "View" at bounding box center [593, 223] width 36 height 24
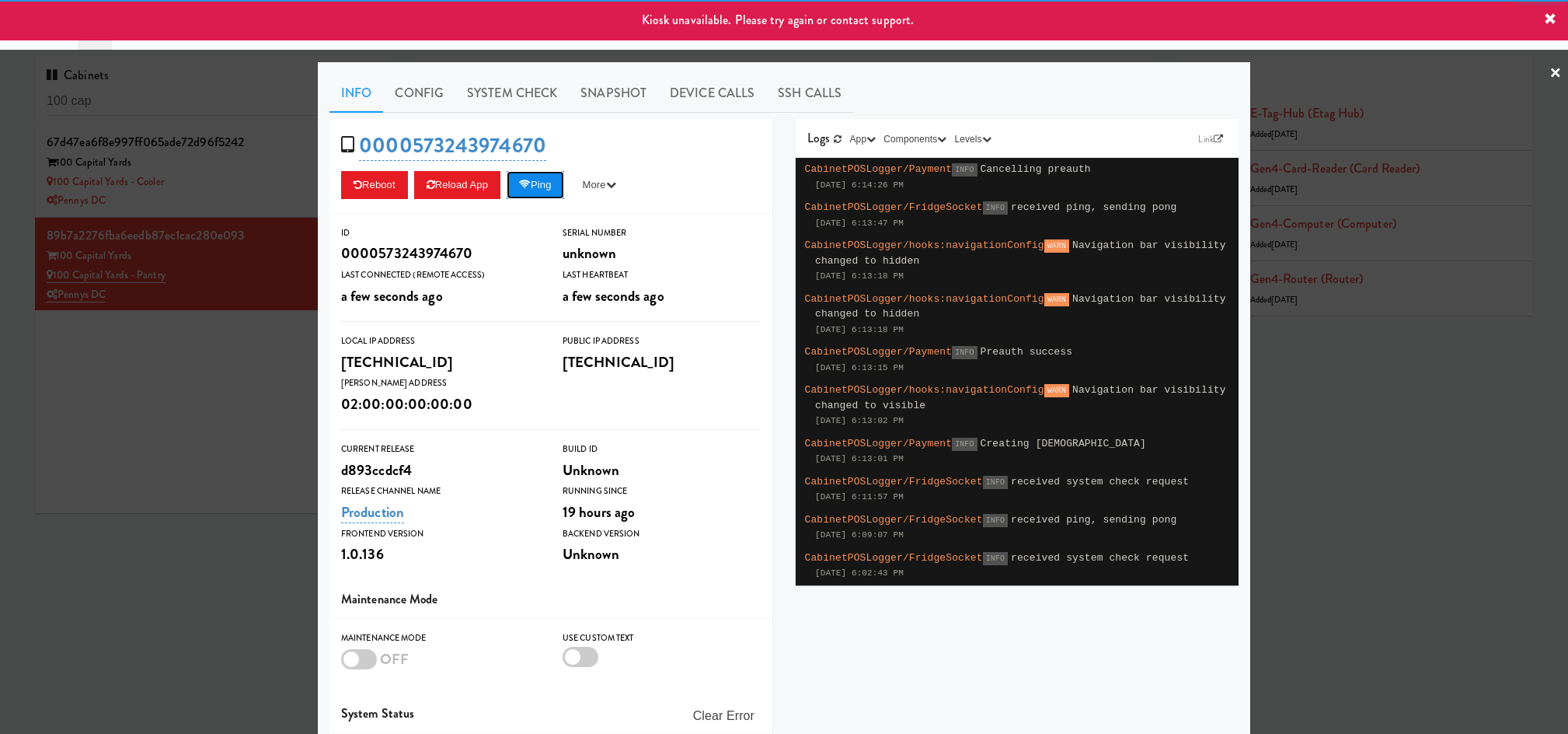
click at [546, 191] on button "Ping" at bounding box center [535, 185] width 57 height 28
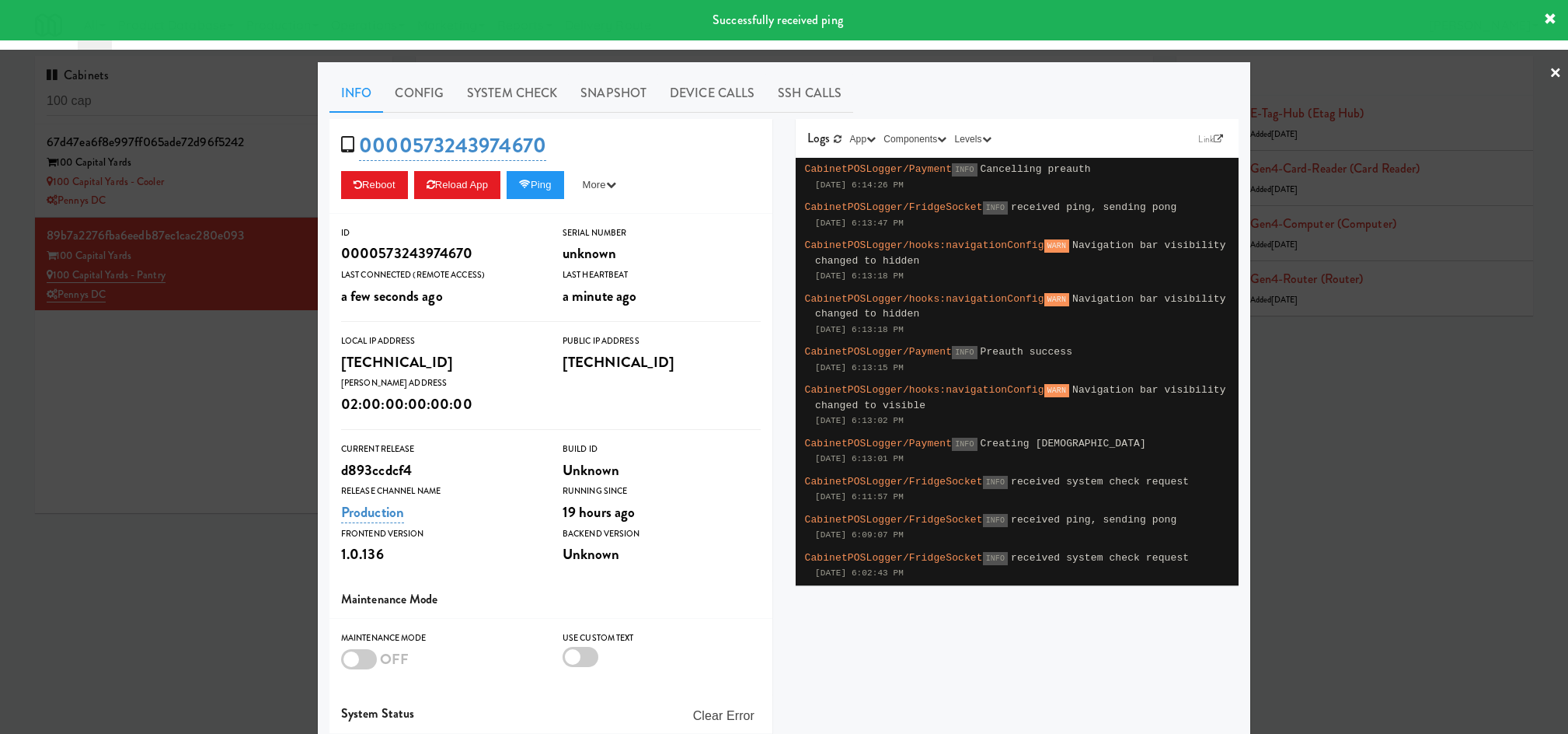
click at [224, 361] on div at bounding box center [784, 367] width 1568 height 734
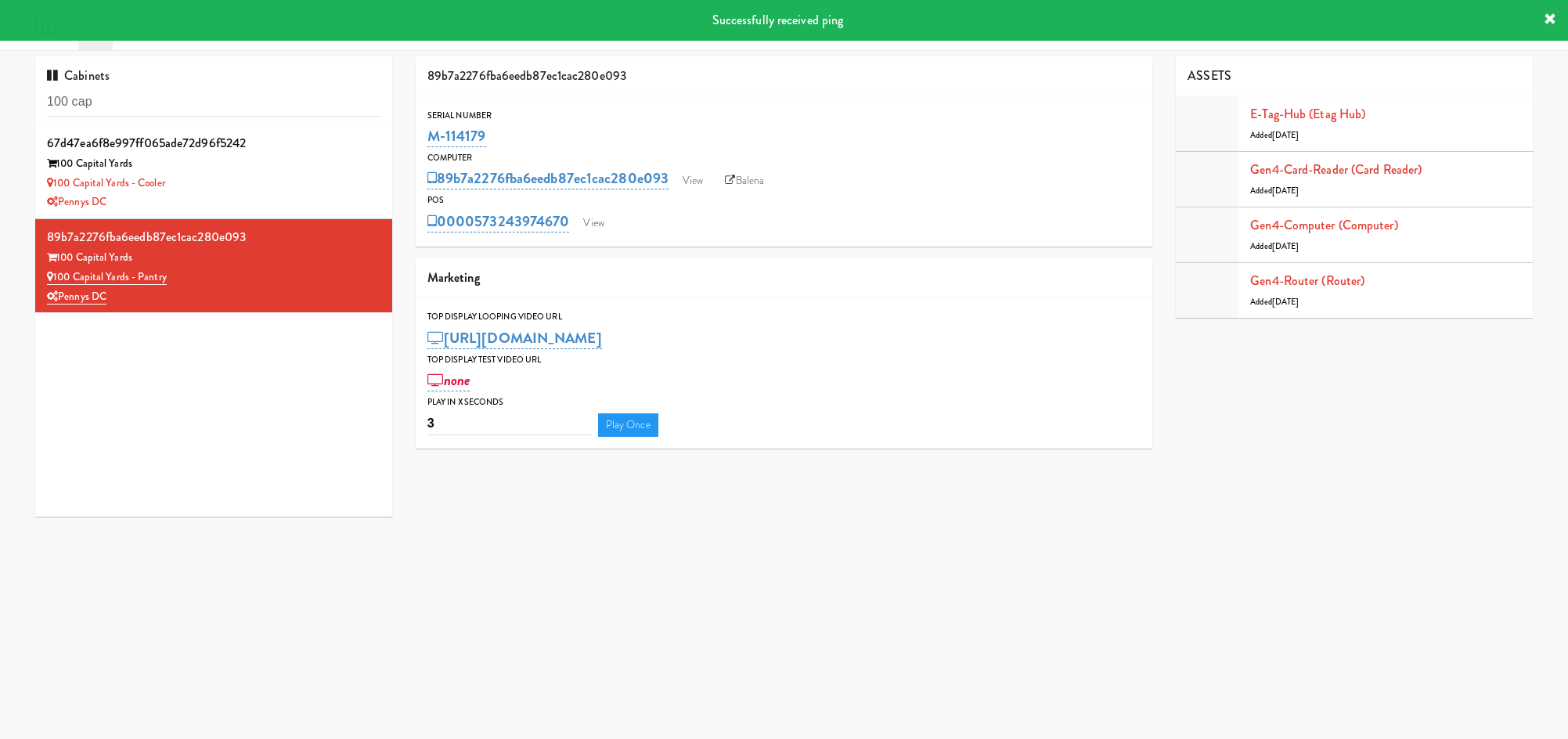
drag, startPoint x: 520, startPoint y: 139, endPoint x: 505, endPoint y: 126, distance: 19.8
click at [421, 140] on div "Serial Number M-114179" at bounding box center [784, 129] width 738 height 42
copy link "M-114179"
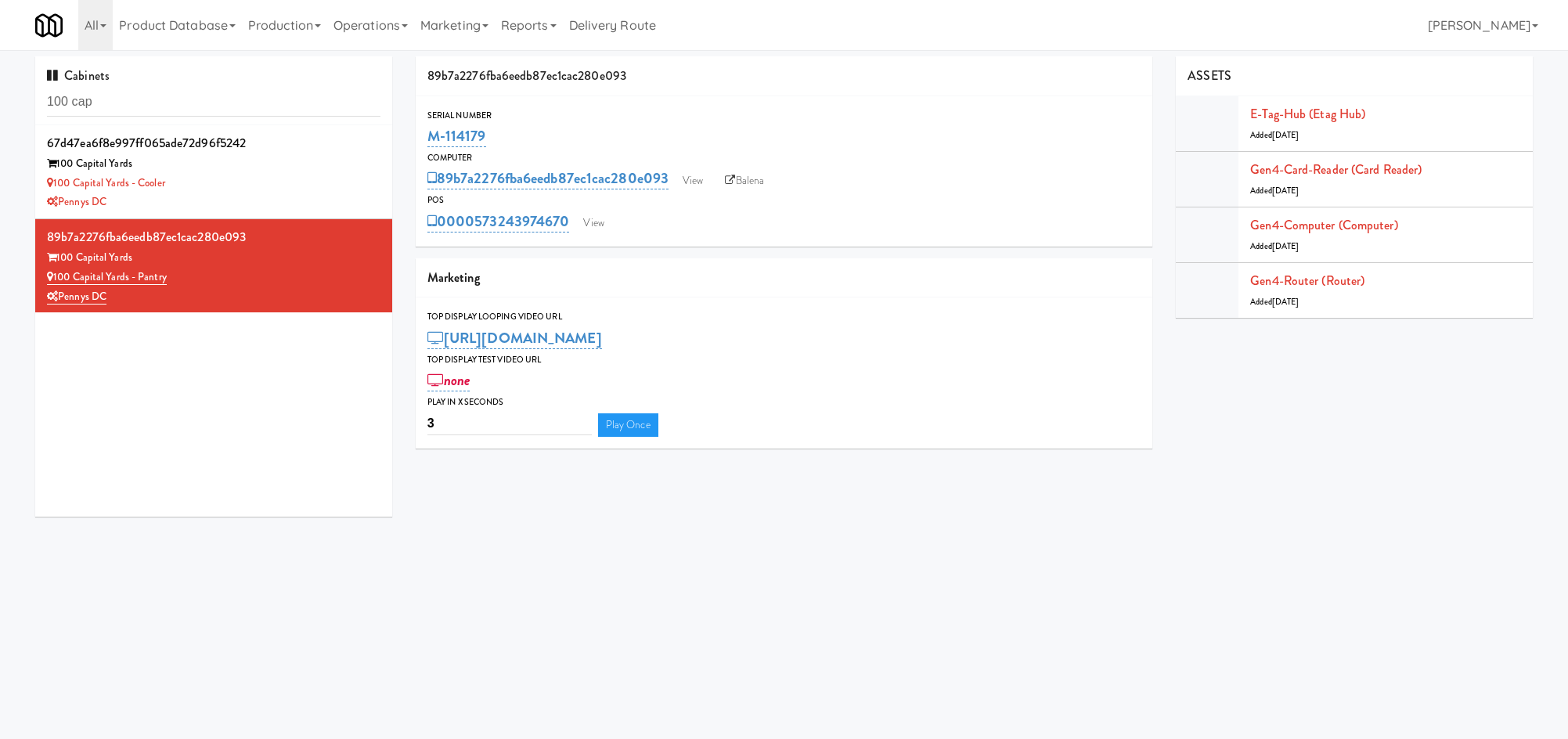
copy link "M-114179"
click at [291, 94] on input "100 cap" at bounding box center [214, 101] width 333 height 29
paste input "481 on [PERSON_NAME]"
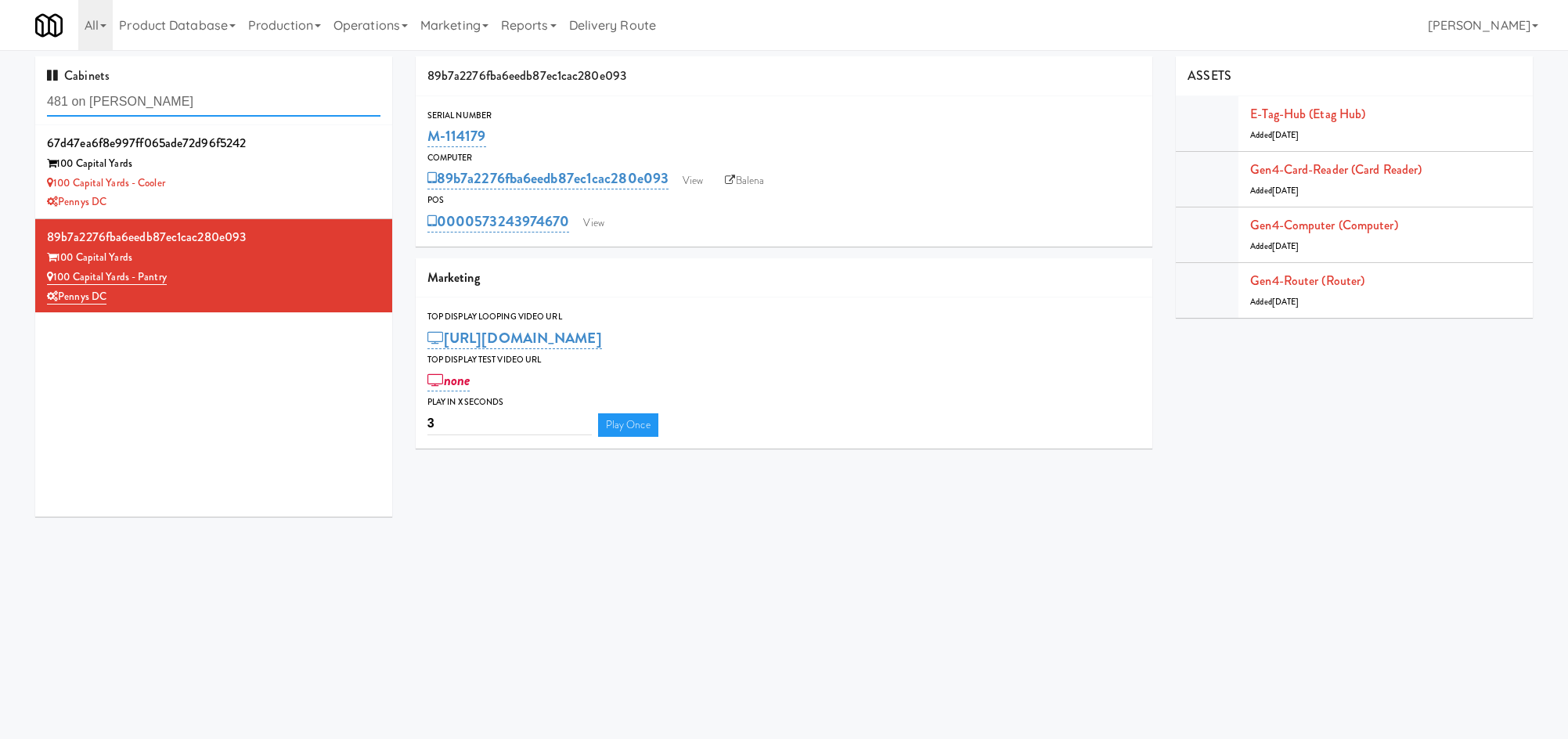
type input "481 on [PERSON_NAME]"
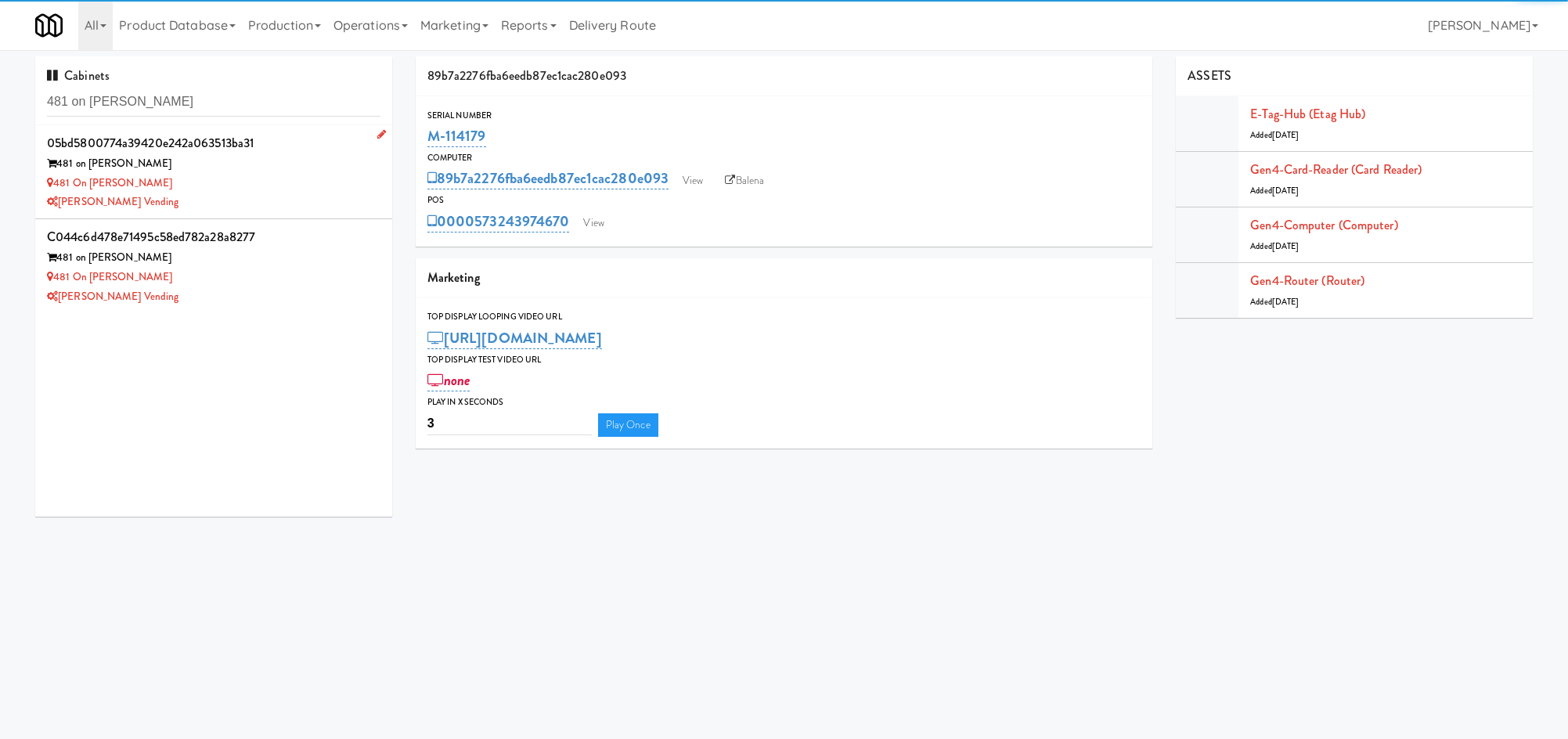
click at [281, 179] on div "481 on [PERSON_NAME]" at bounding box center [214, 184] width 333 height 19
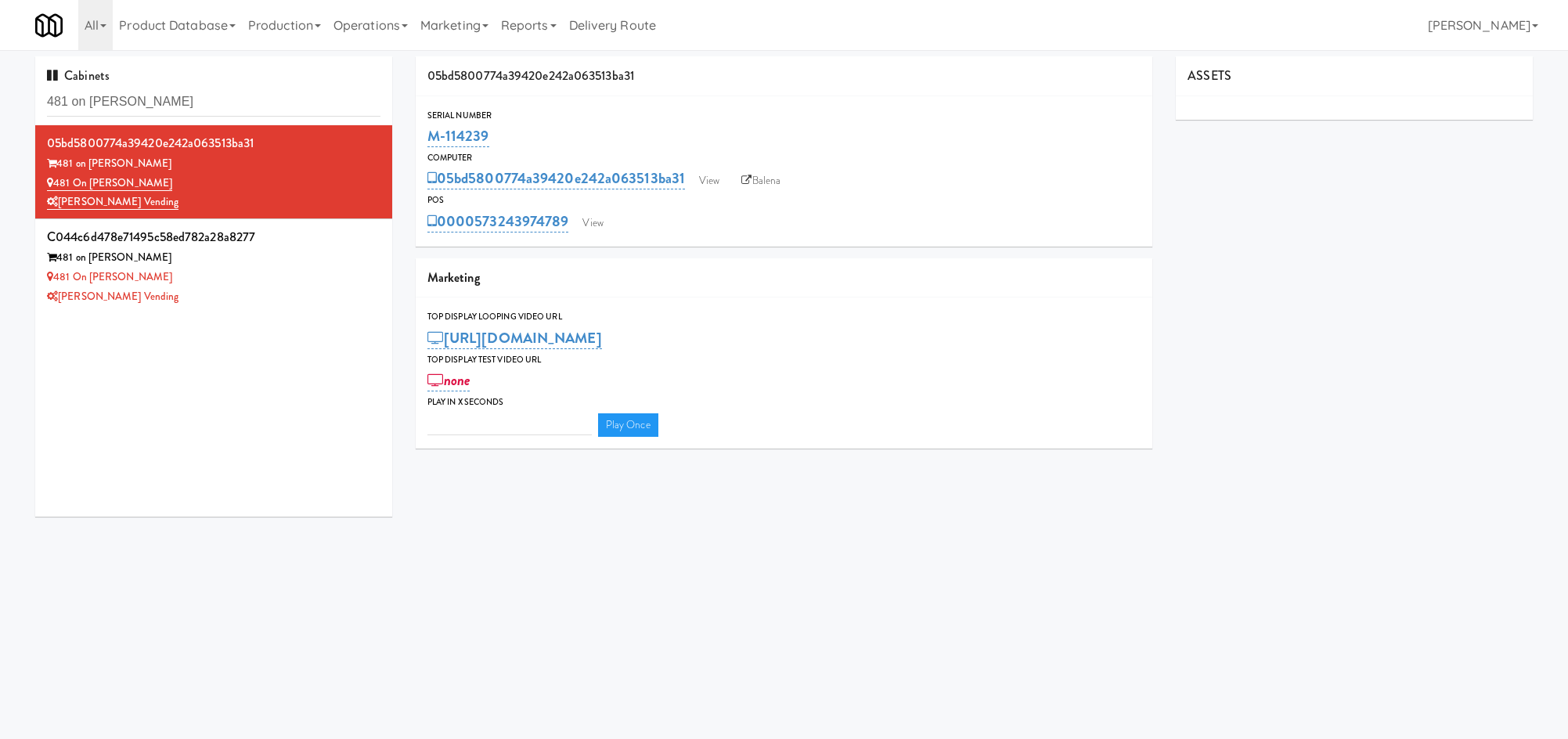
type input "3"
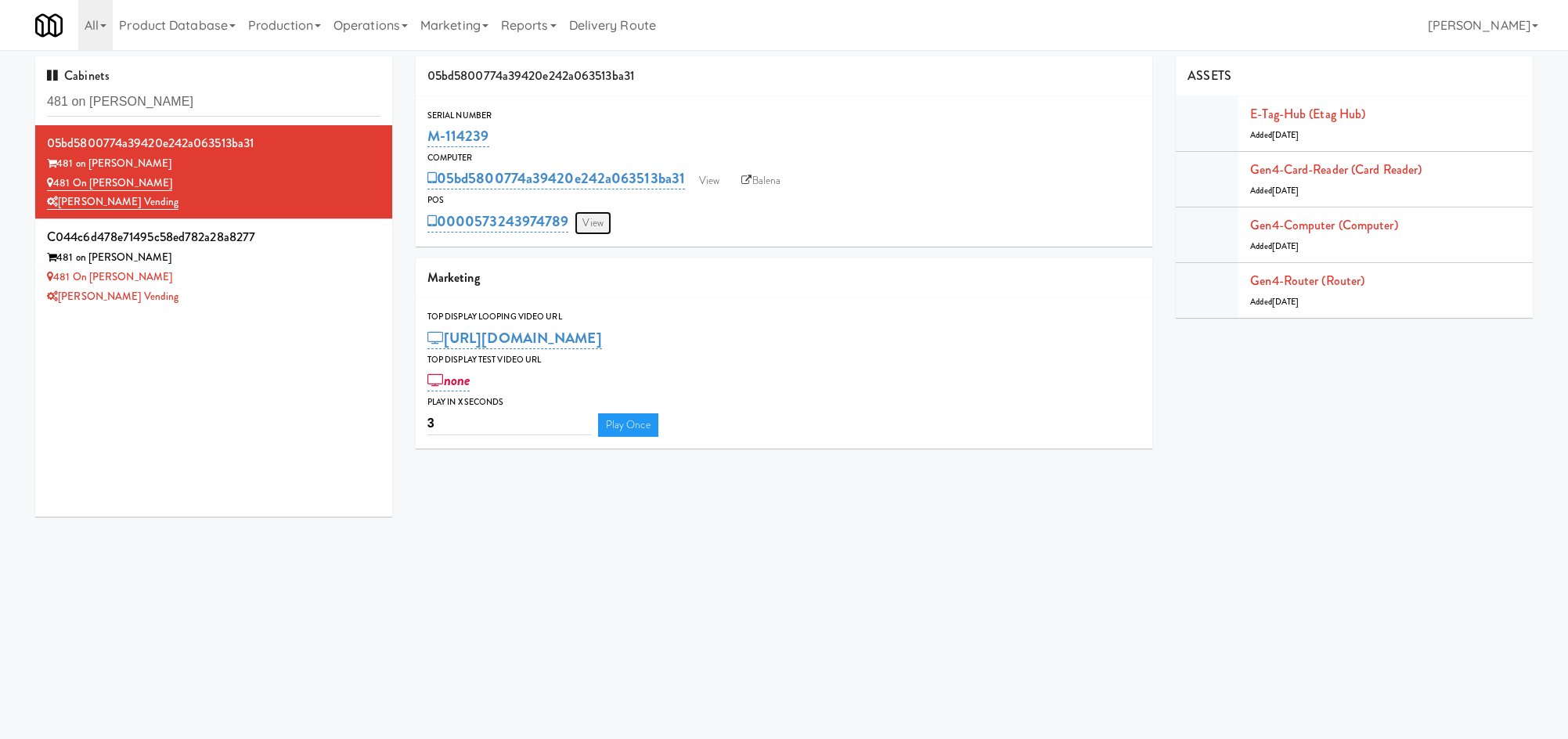
click at [586, 227] on link "View" at bounding box center [592, 223] width 36 height 24
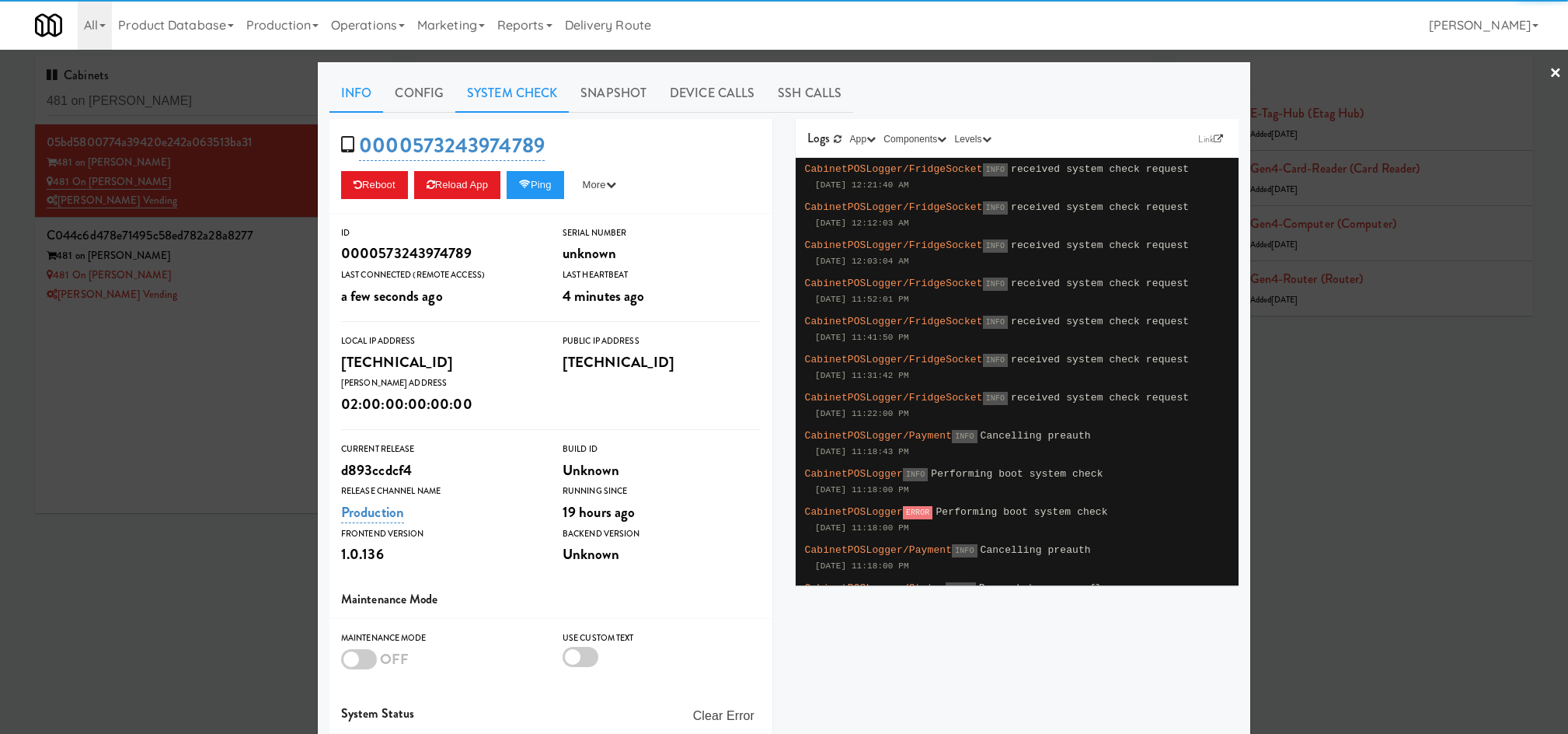
click at [513, 100] on link "System Check" at bounding box center [511, 93] width 114 height 39
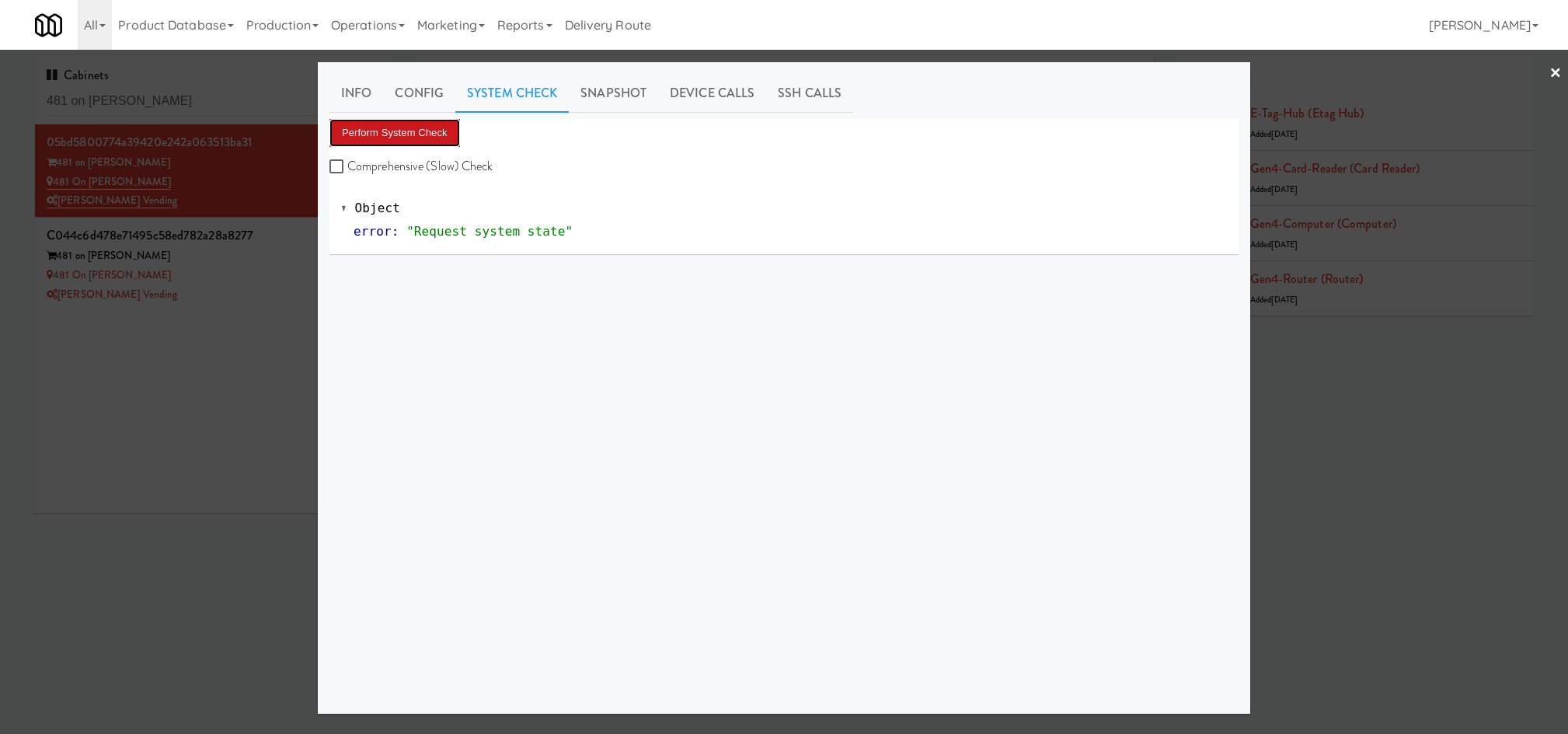
click at [410, 123] on button "Perform System Check" at bounding box center [394, 133] width 130 height 28
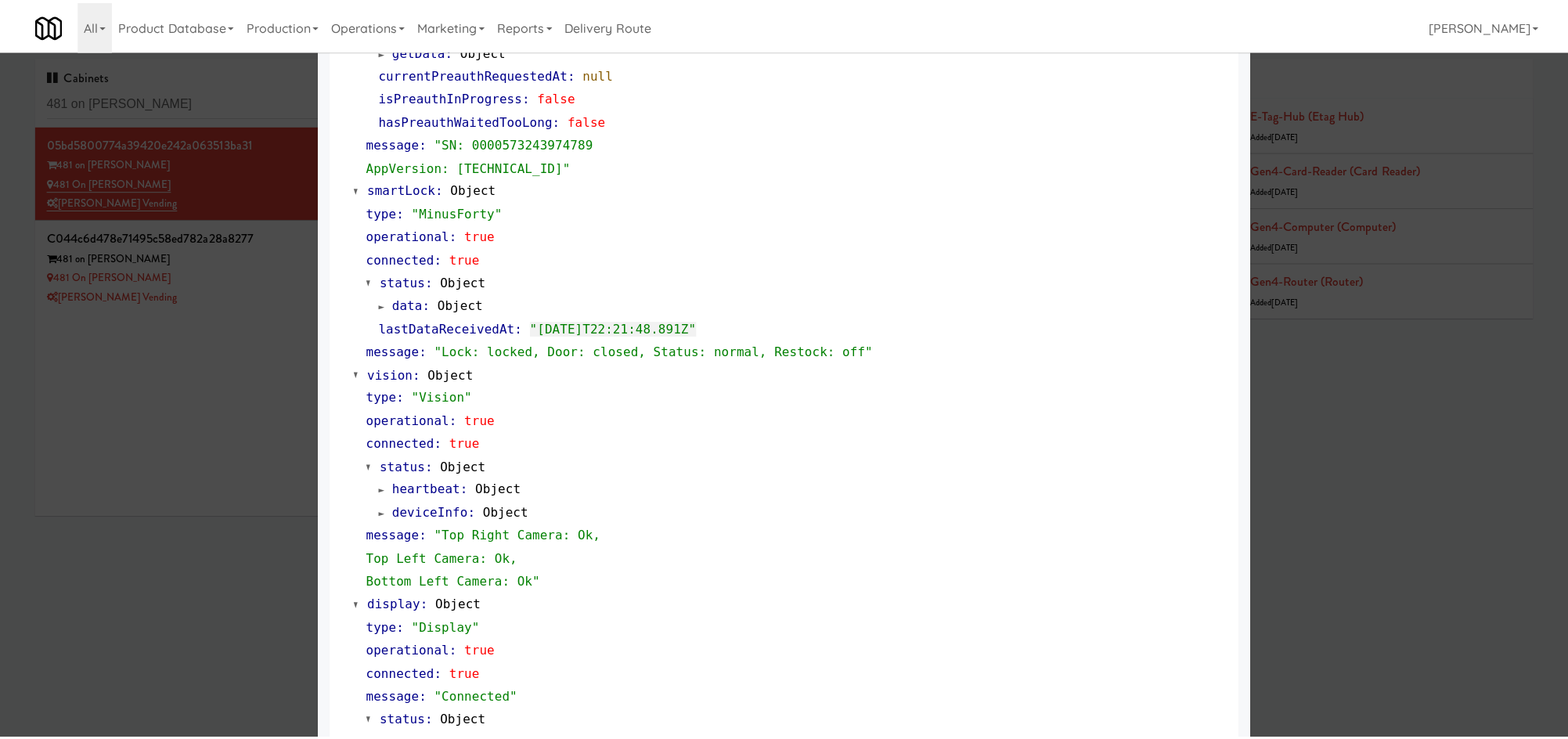
scroll to position [477, 0]
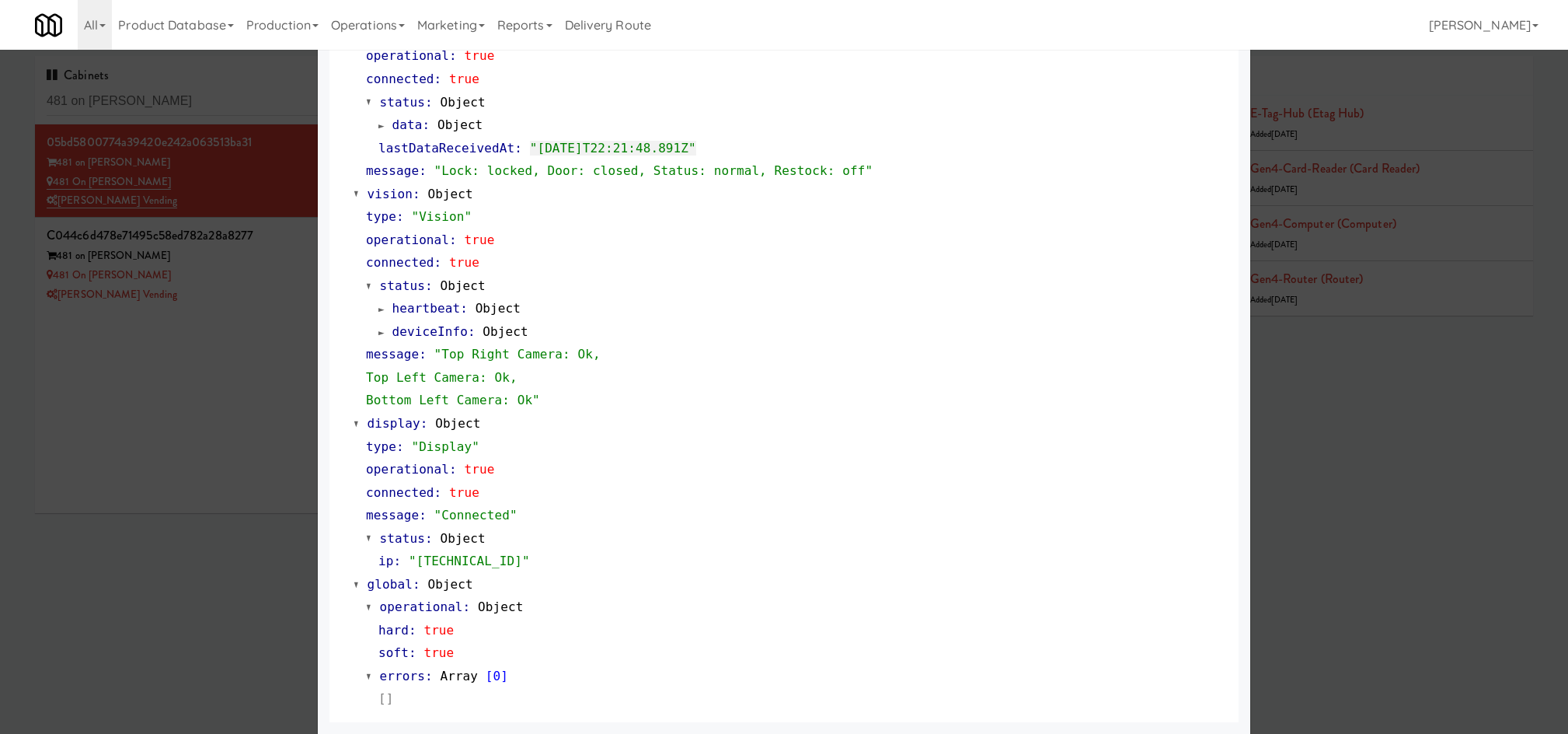
click at [241, 301] on div at bounding box center [784, 367] width 1568 height 734
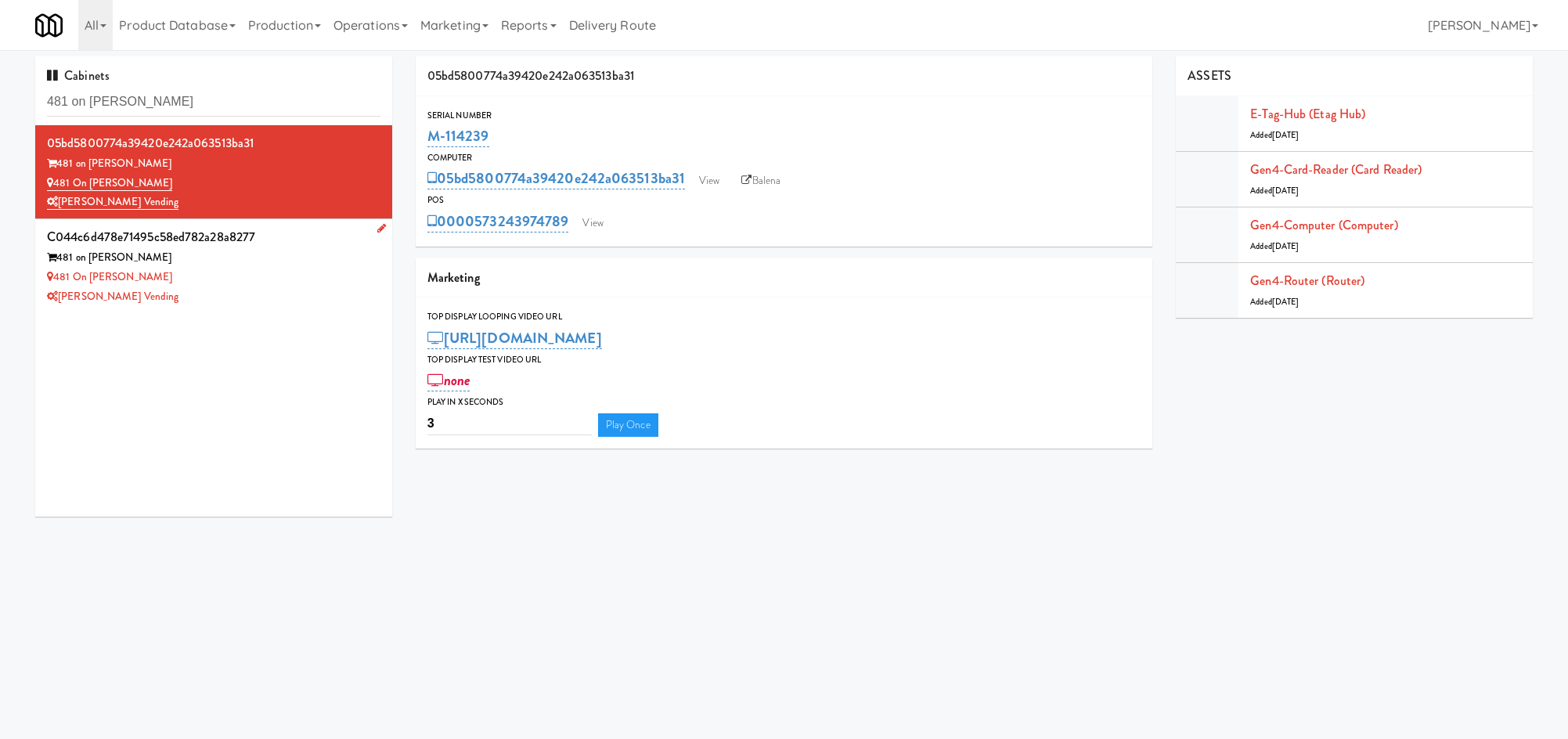
click at [249, 296] on div "[PERSON_NAME] Vending" at bounding box center [214, 296] width 333 height 19
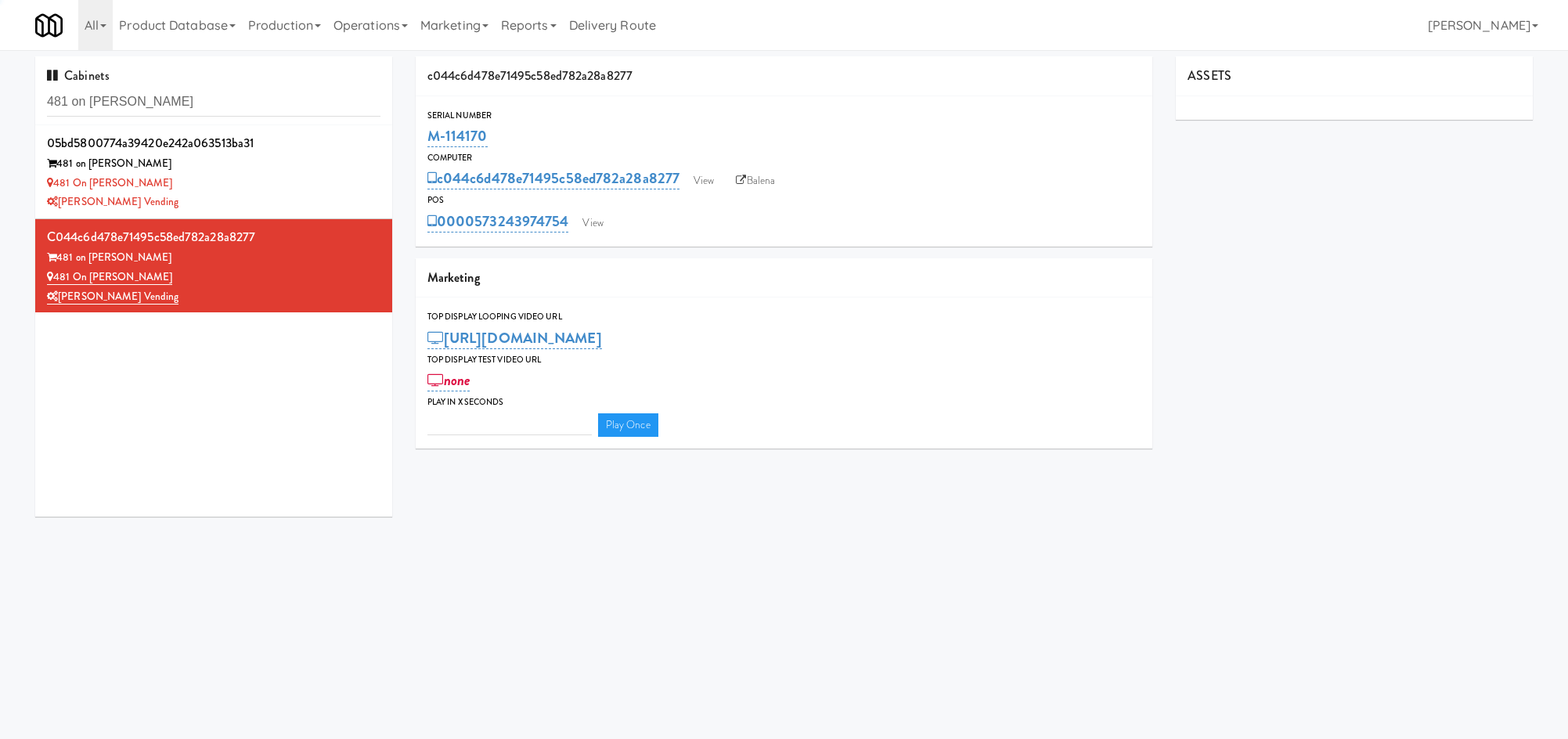
type input "3"
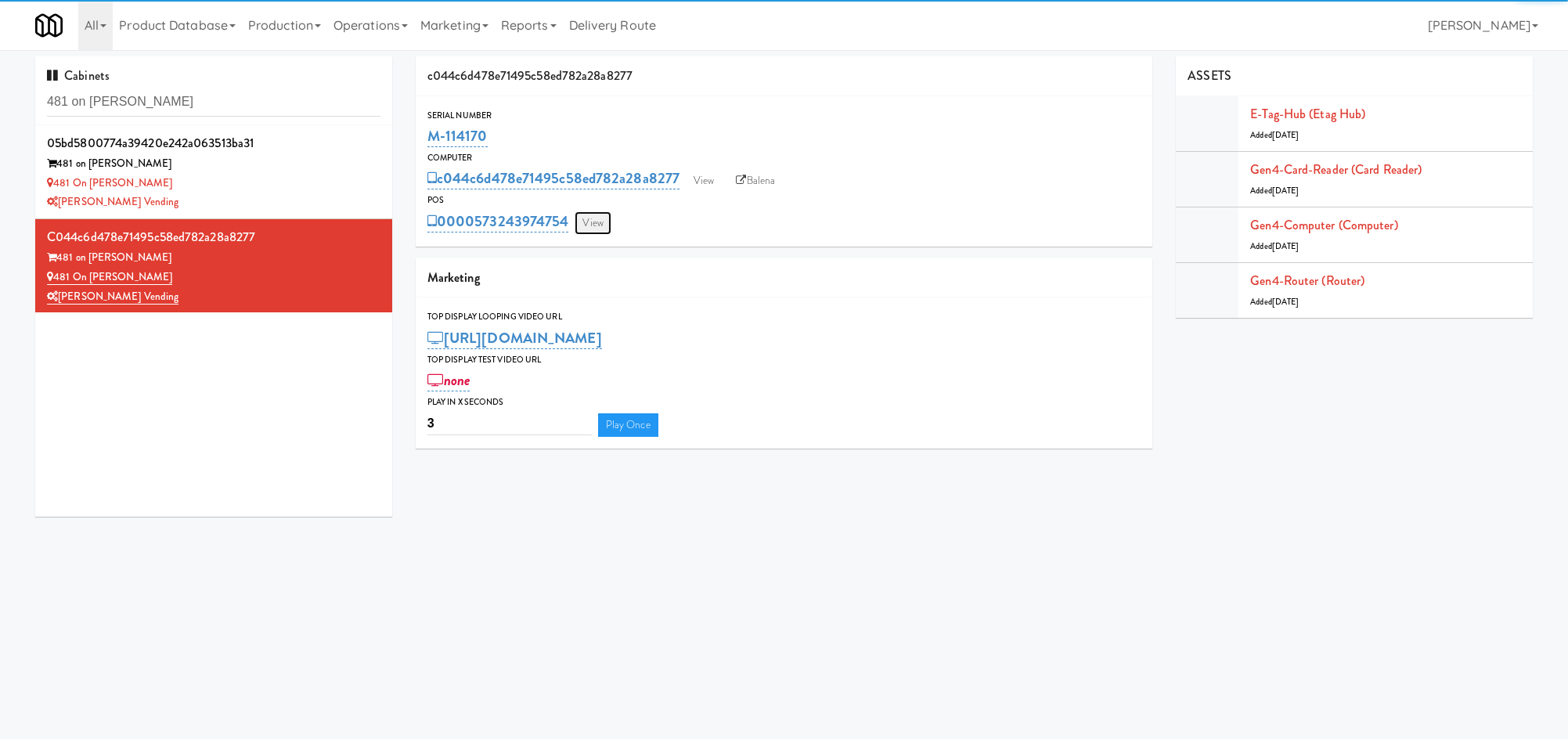
click at [592, 223] on link "View" at bounding box center [592, 223] width 36 height 24
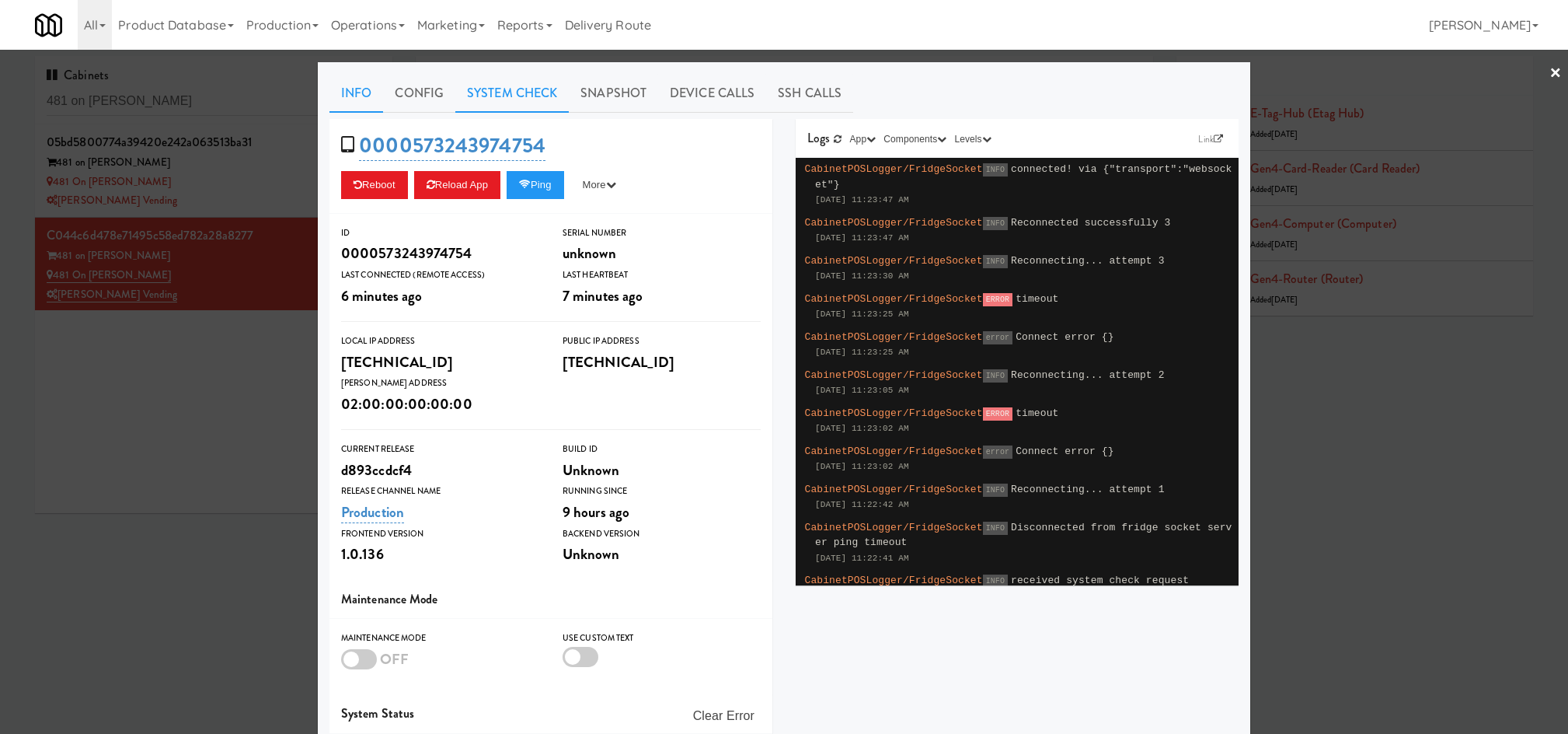
click at [467, 88] on link "System Check" at bounding box center [511, 93] width 114 height 39
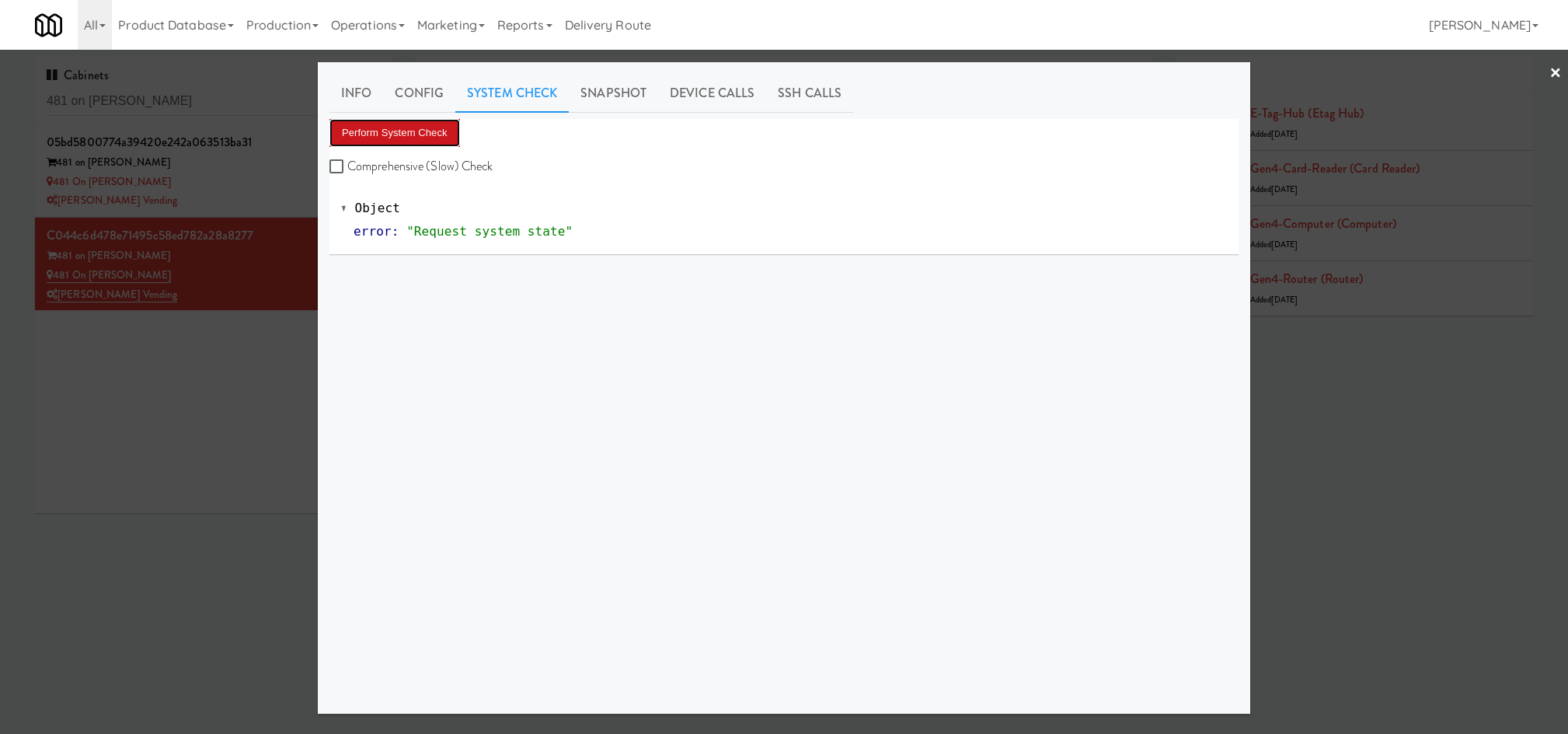
click at [395, 130] on button "Perform System Check" at bounding box center [394, 133] width 130 height 28
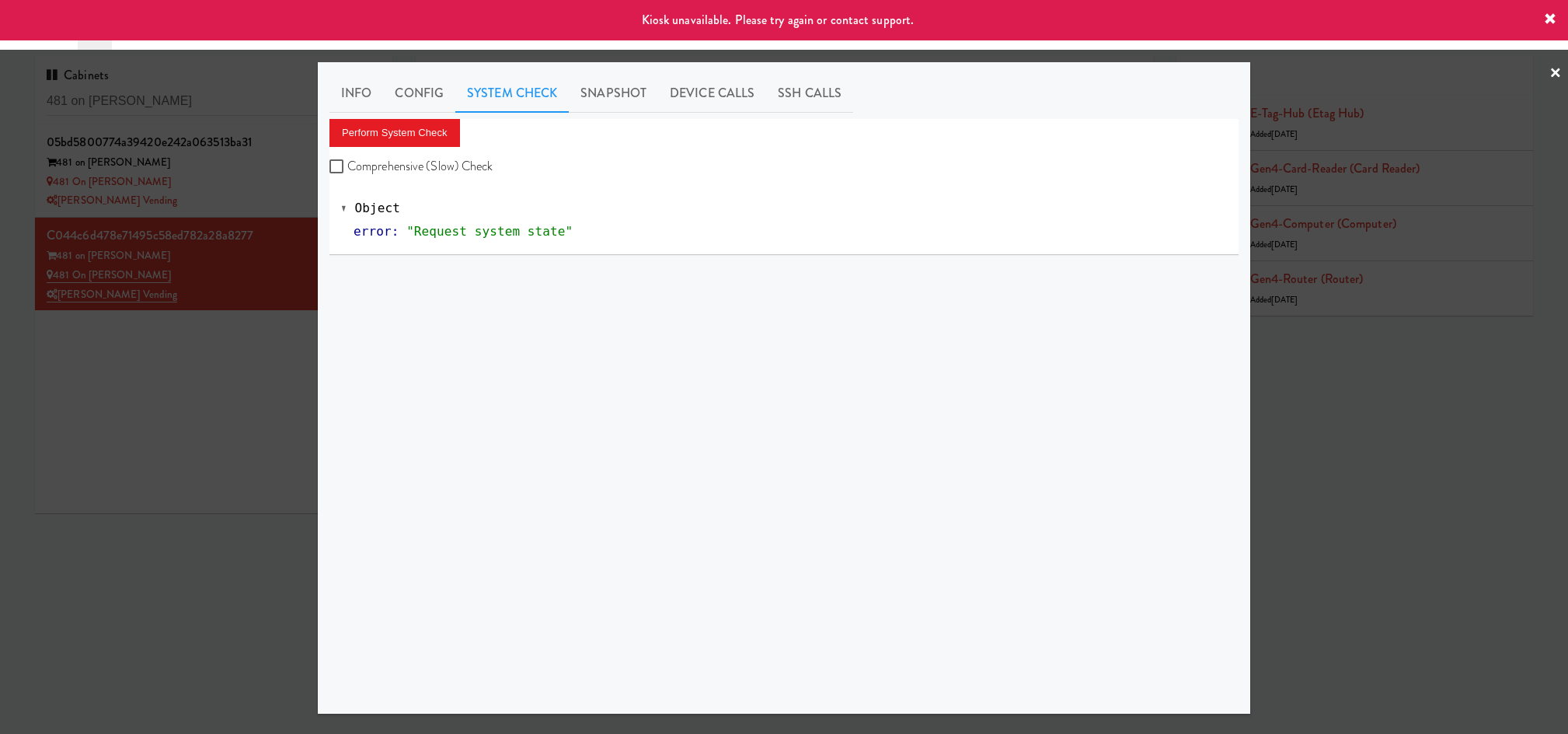
drag, startPoint x: 124, startPoint y: 452, endPoint x: 492, endPoint y: 233, distance: 428.2
click at [129, 446] on div at bounding box center [784, 367] width 1568 height 734
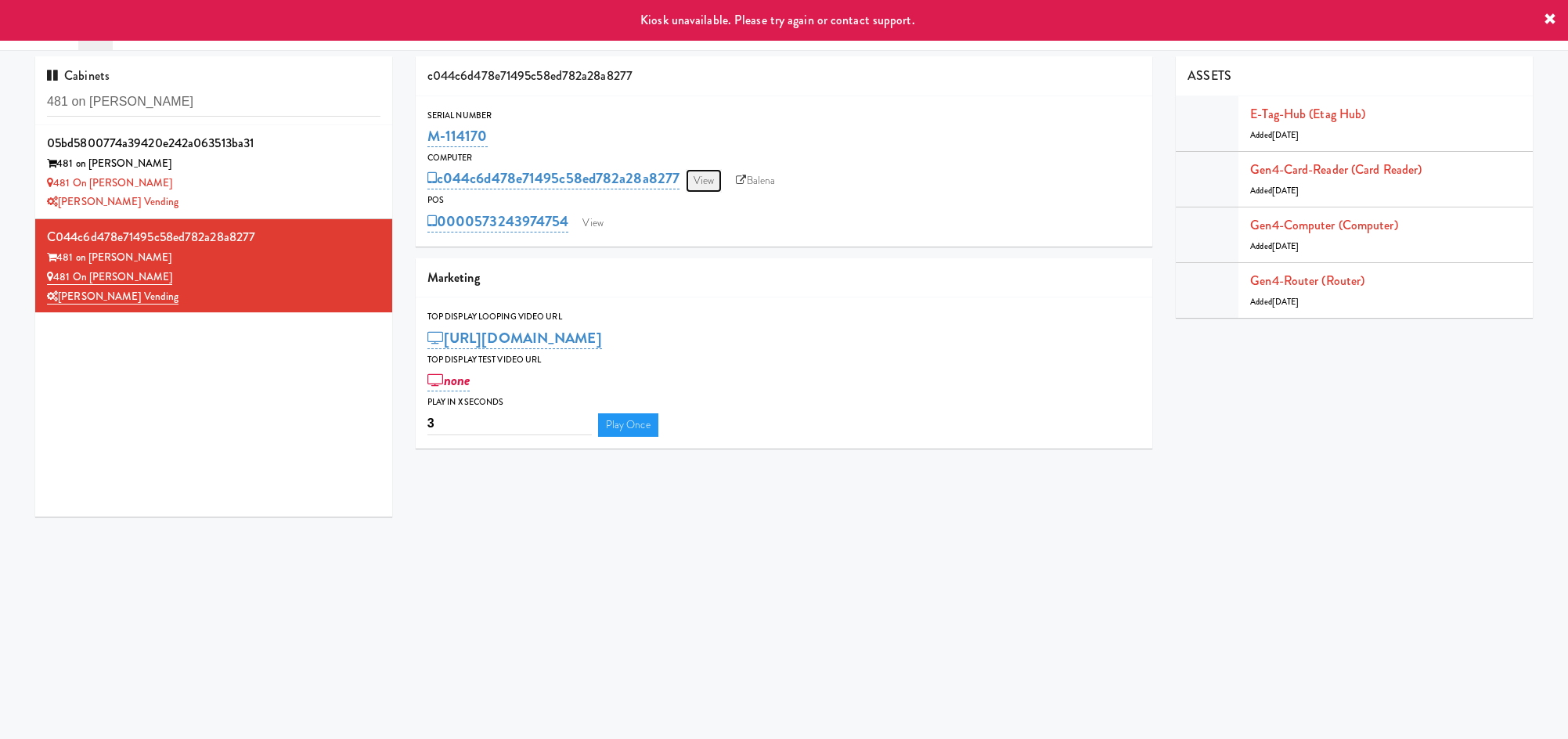
click at [705, 184] on link "View" at bounding box center [704, 180] width 36 height 24
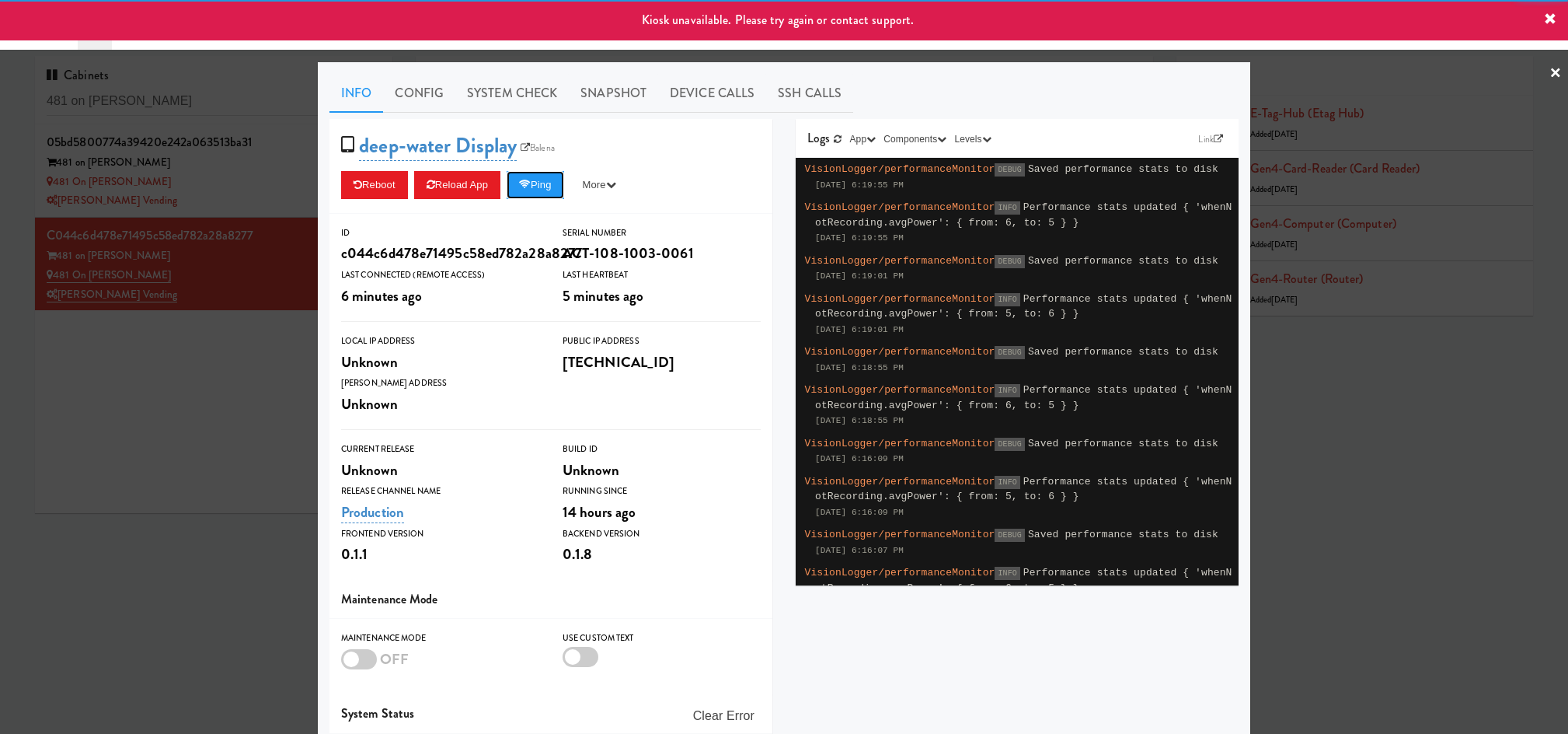
click at [522, 185] on icon at bounding box center [524, 185] width 11 height 10
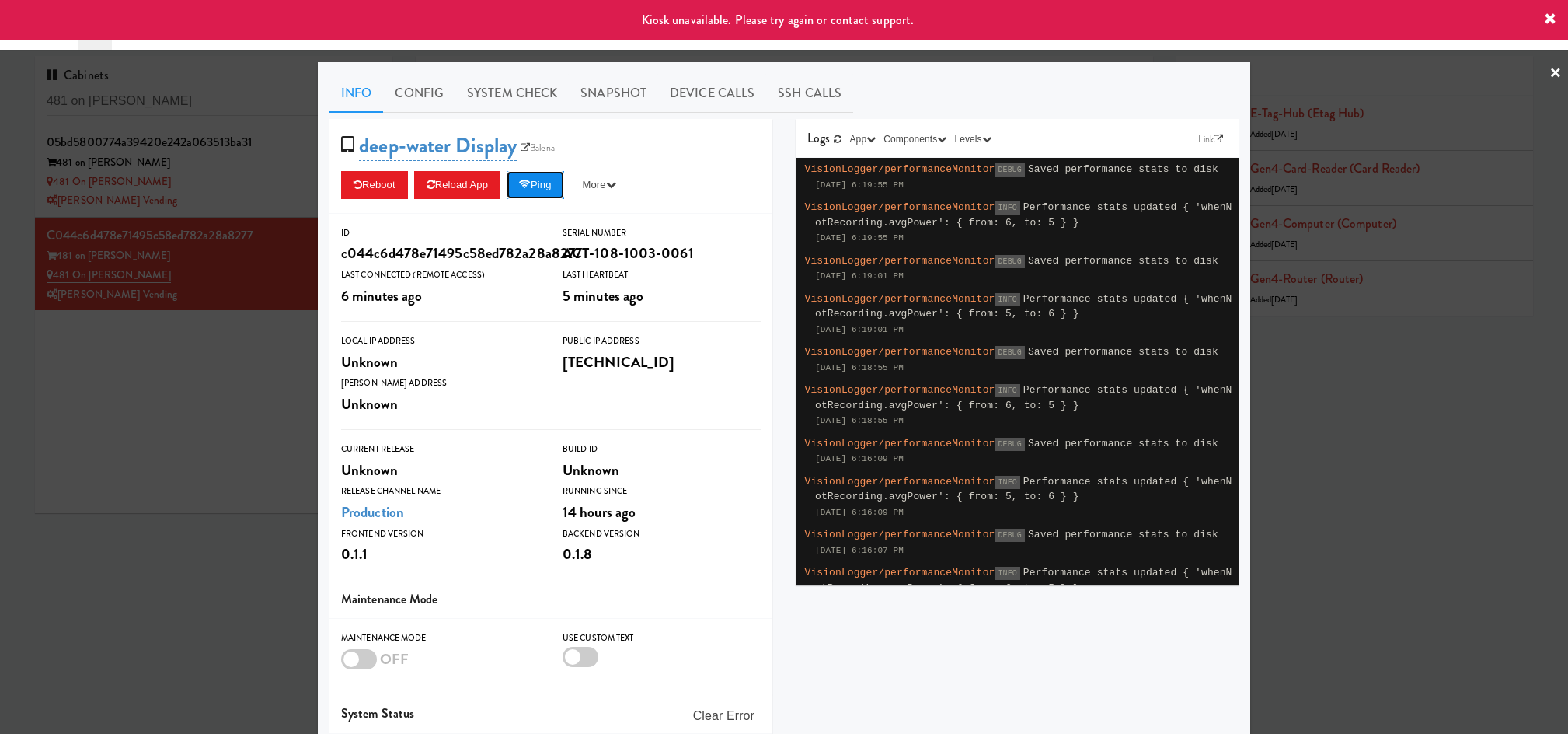
click at [529, 188] on icon at bounding box center [524, 185] width 11 height 10
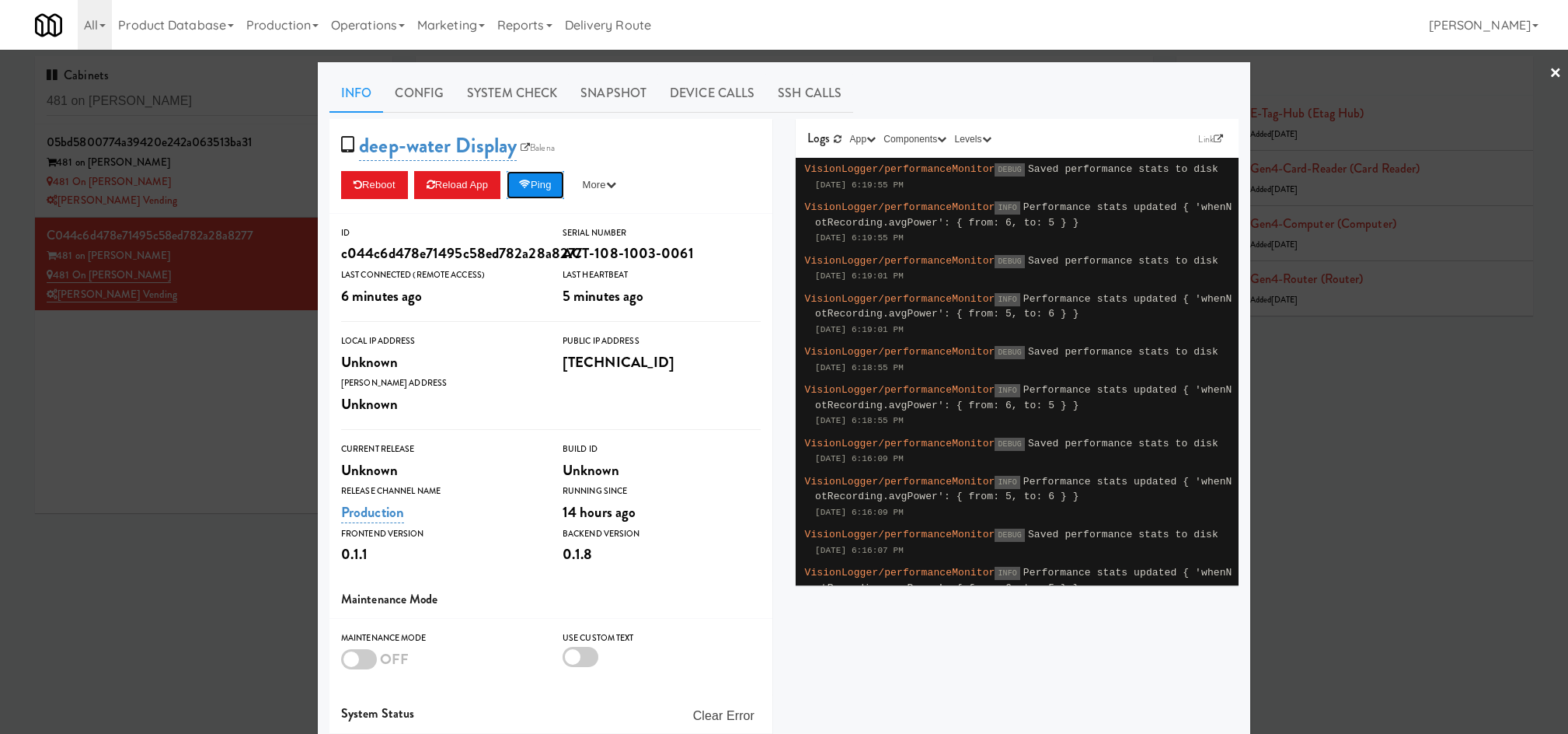
click at [529, 188] on icon at bounding box center [524, 185] width 11 height 10
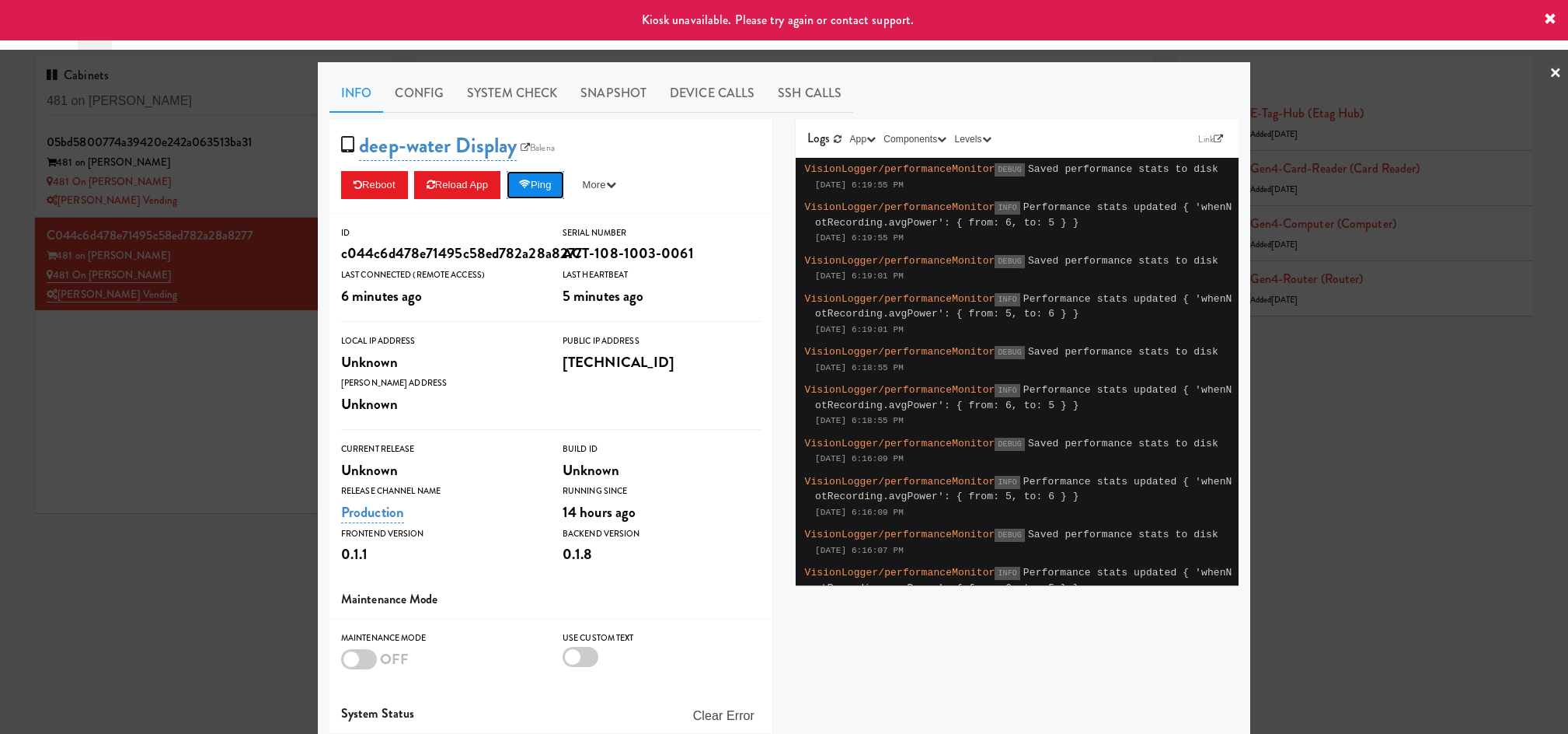
click at [529, 188] on icon at bounding box center [524, 185] width 11 height 10
click at [548, 142] on link "Balena" at bounding box center [537, 148] width 42 height 16
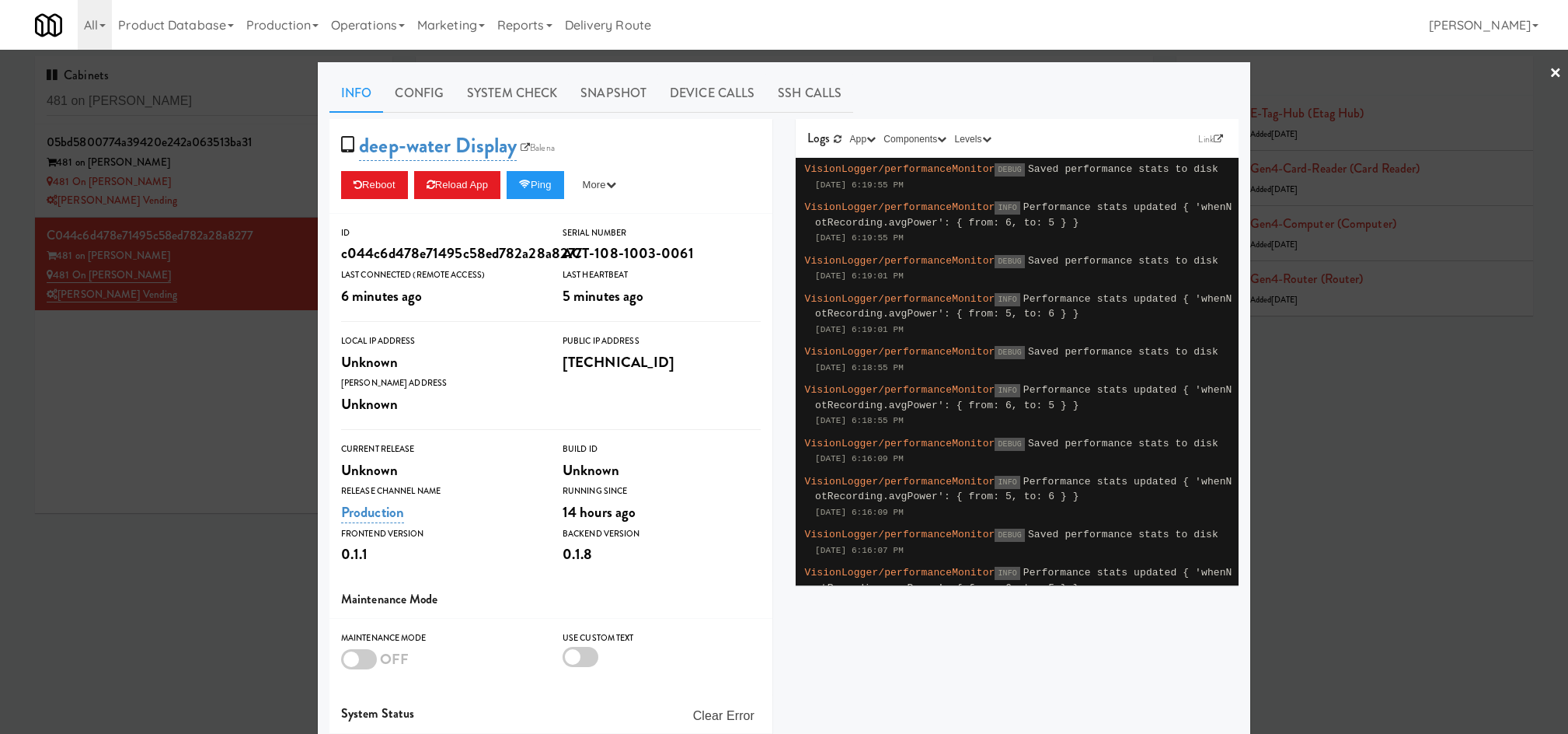
drag, startPoint x: 199, startPoint y: 465, endPoint x: 208, endPoint y: 458, distance: 11.4
click at [201, 465] on div at bounding box center [784, 367] width 1568 height 734
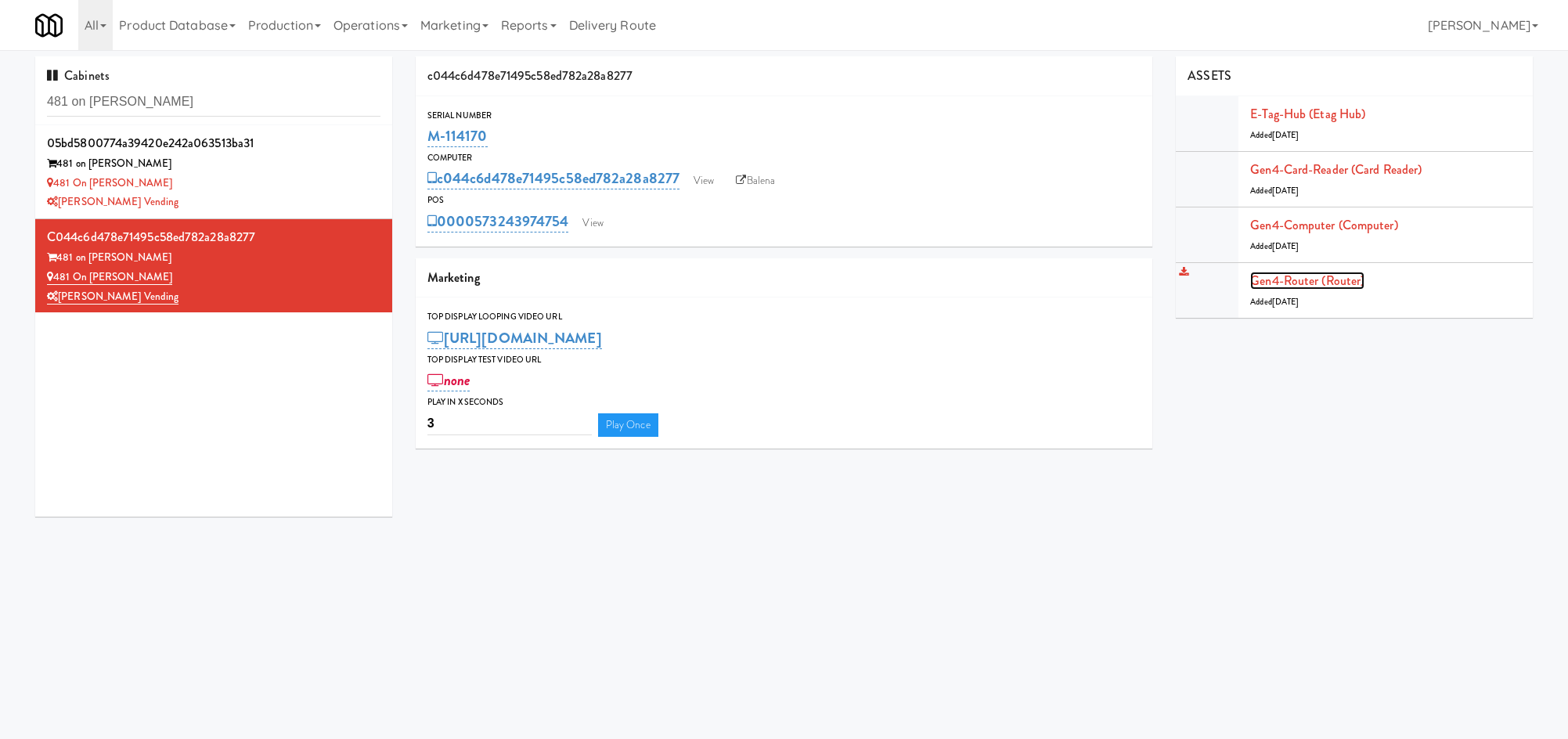
click at [1347, 278] on link "Gen4-router (Router)" at bounding box center [1307, 281] width 115 height 18
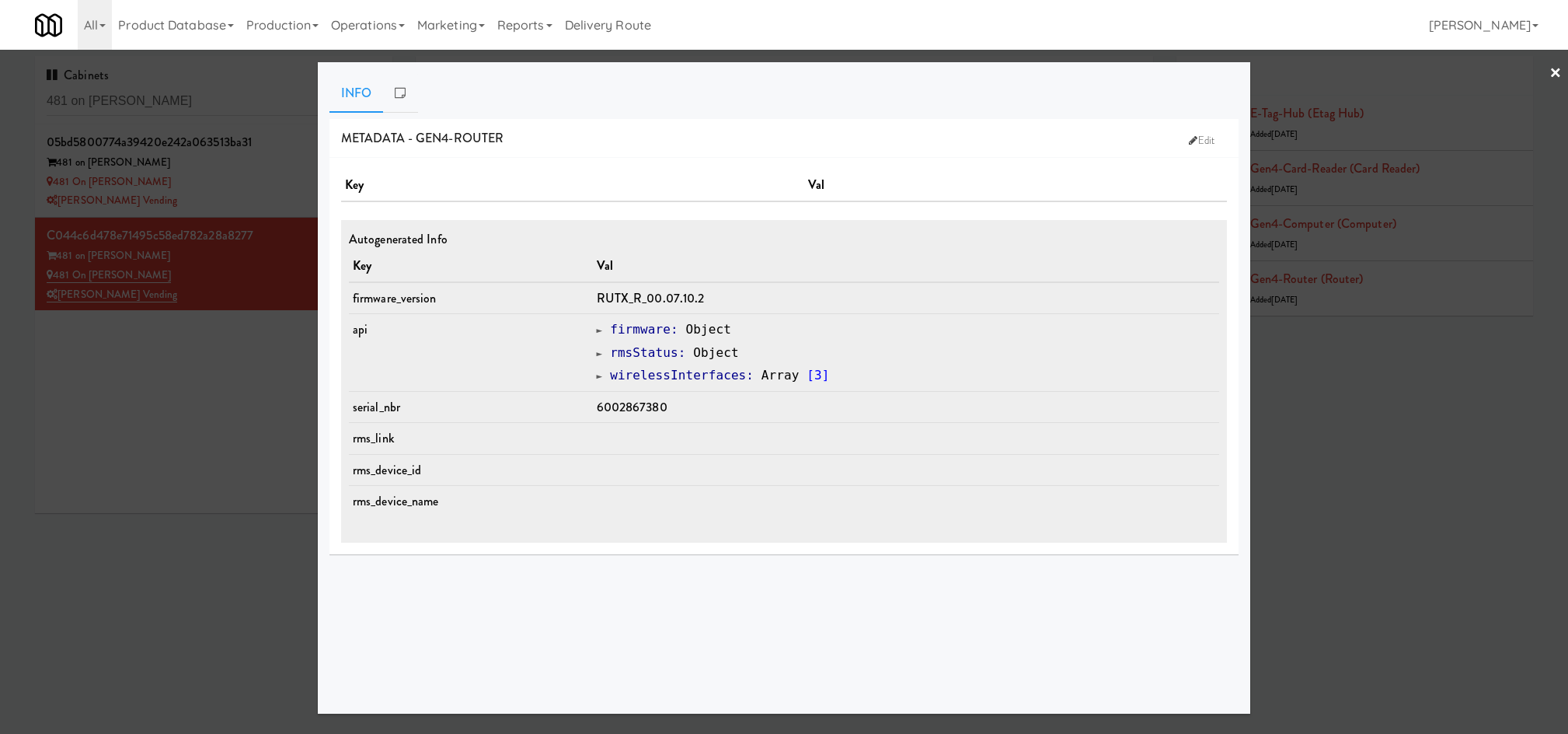
click at [657, 413] on span "6002867380" at bounding box center [631, 407] width 70 height 18
click at [657, 413] on span "6002867380" at bounding box center [631, 407] width 70 height 18
copy span "6002867380"
click at [187, 427] on div at bounding box center [784, 367] width 1568 height 734
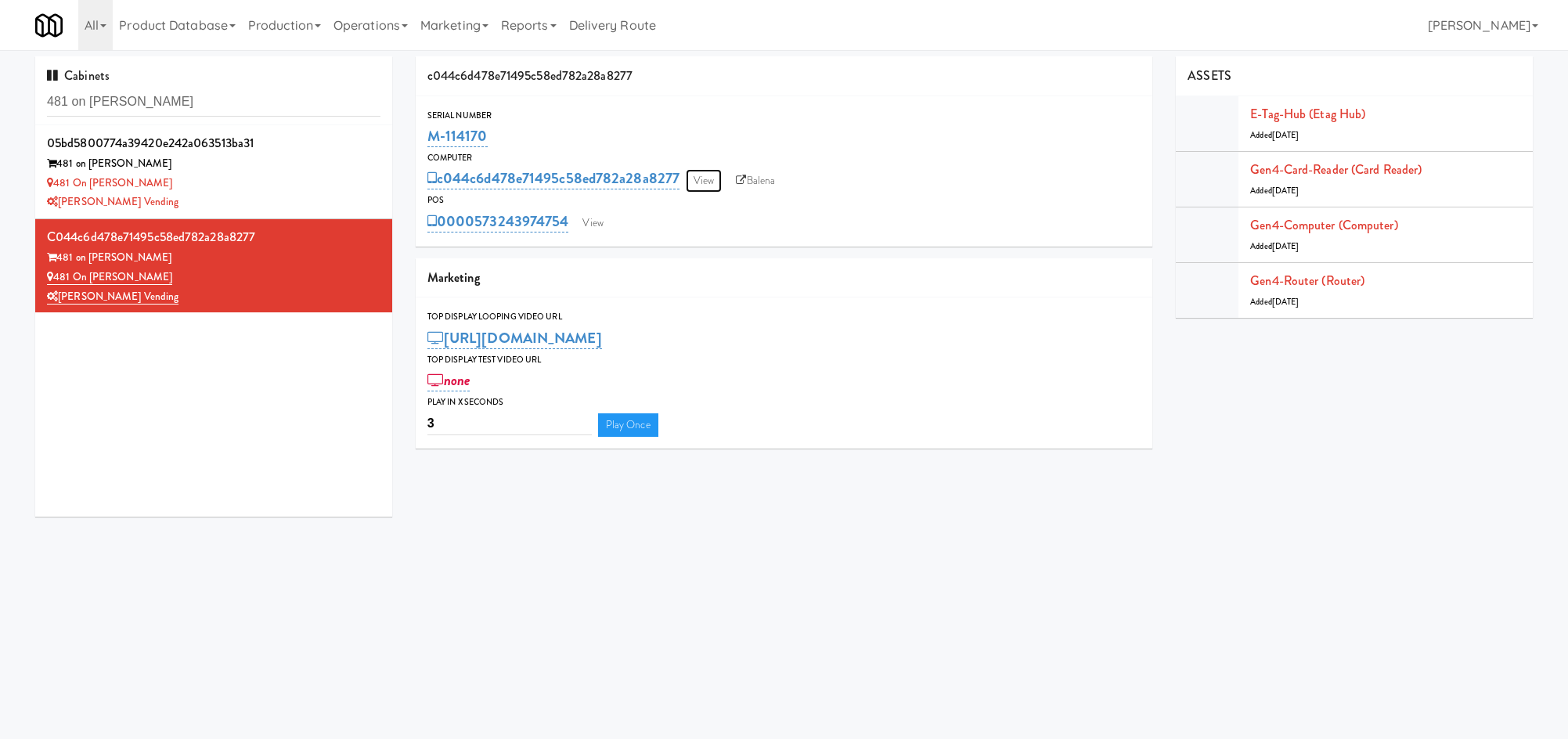
click at [711, 182] on link "View" at bounding box center [704, 180] width 36 height 24
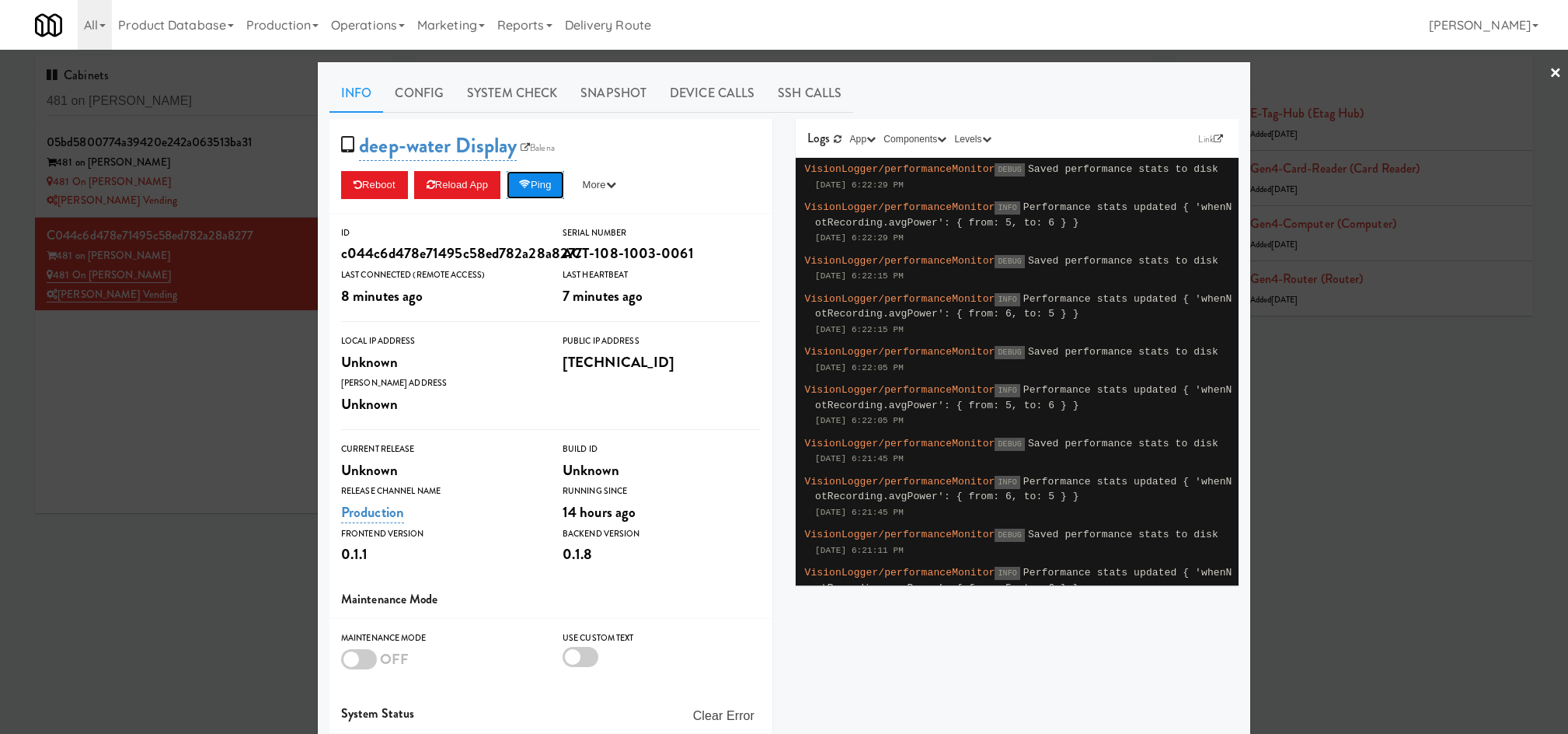
click at [534, 181] on button "Ping" at bounding box center [535, 185] width 57 height 28
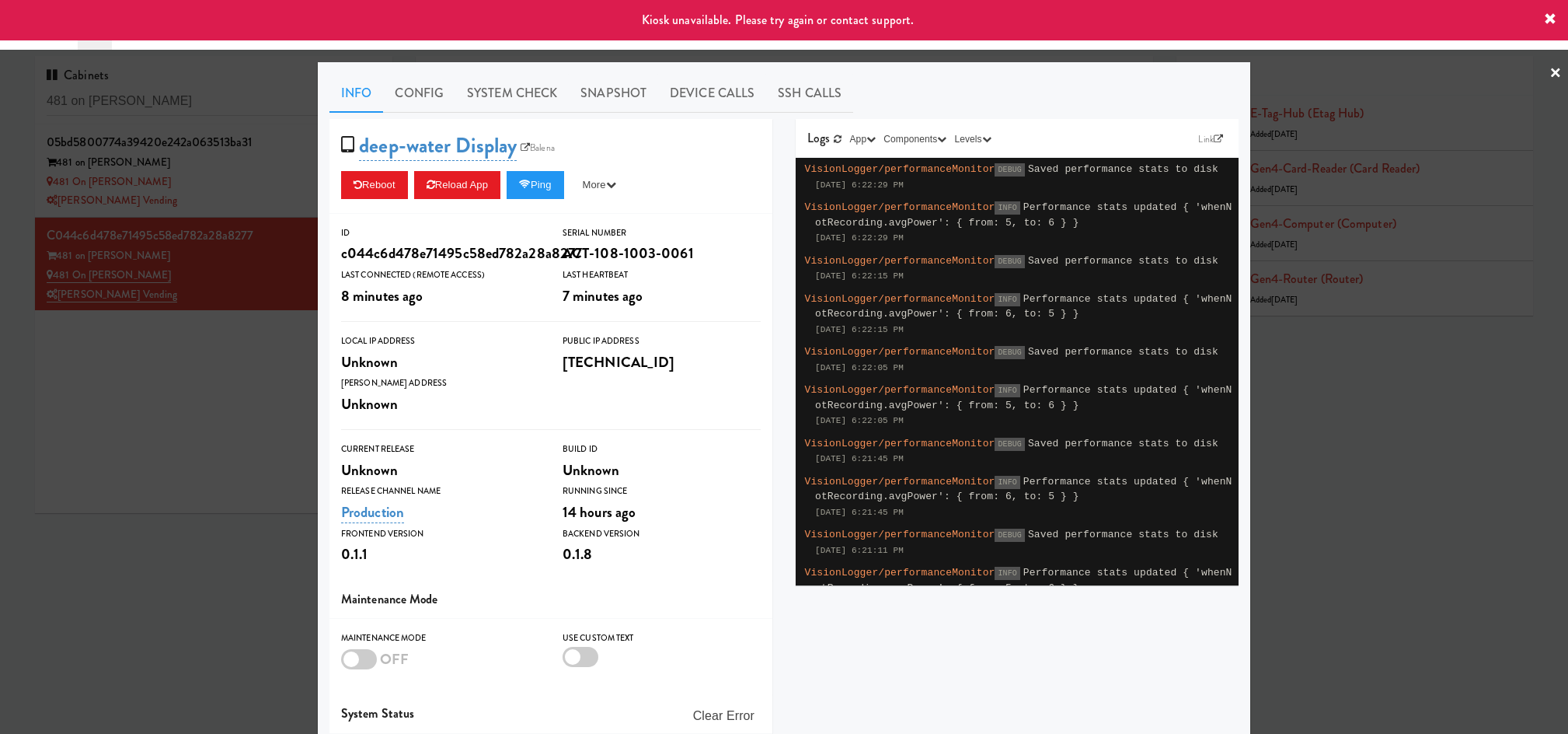
click at [234, 520] on div at bounding box center [784, 367] width 1568 height 734
